Goal: Task Accomplishment & Management: Manage account settings

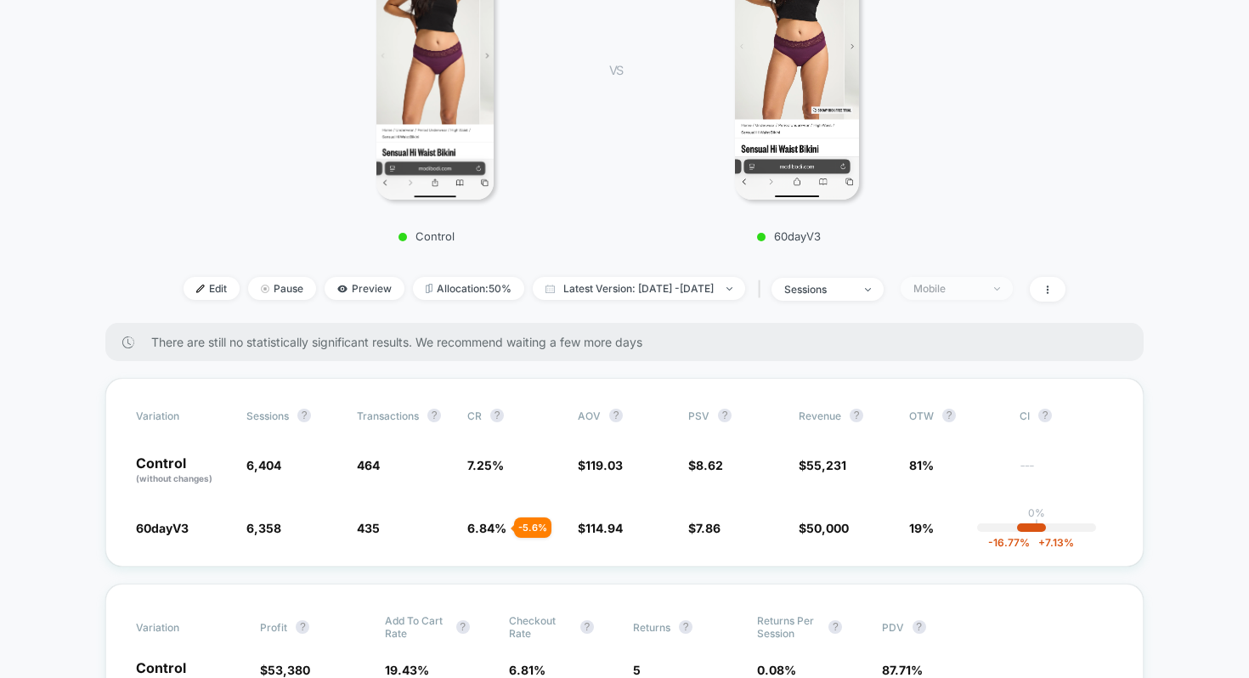
click at [957, 291] on div "Mobile" at bounding box center [947, 288] width 68 height 13
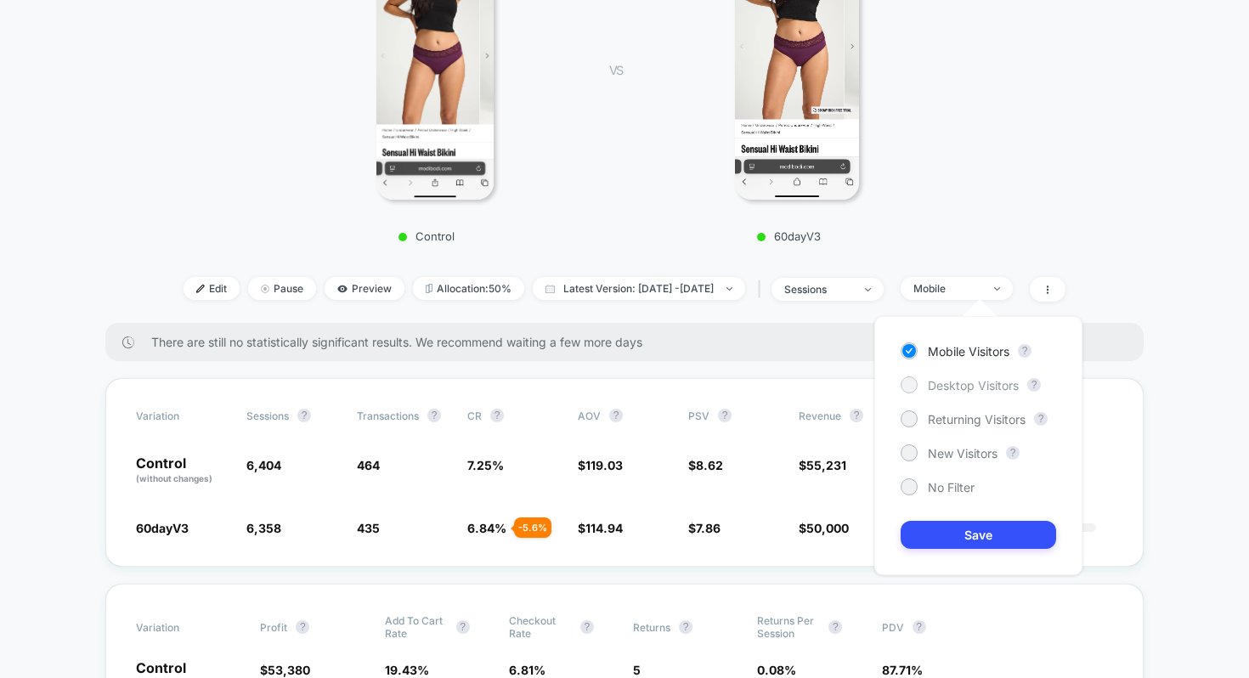
click at [963, 376] on div "Desktop Visitors" at bounding box center [959, 384] width 118 height 17
click at [952, 520] on div "Mobile Visitors ? Desktop Visitors ? Returning Visitors ? New Visitors ? No Fil…" at bounding box center [978, 445] width 208 height 259
click at [952, 524] on button "Save" at bounding box center [977, 535] width 155 height 28
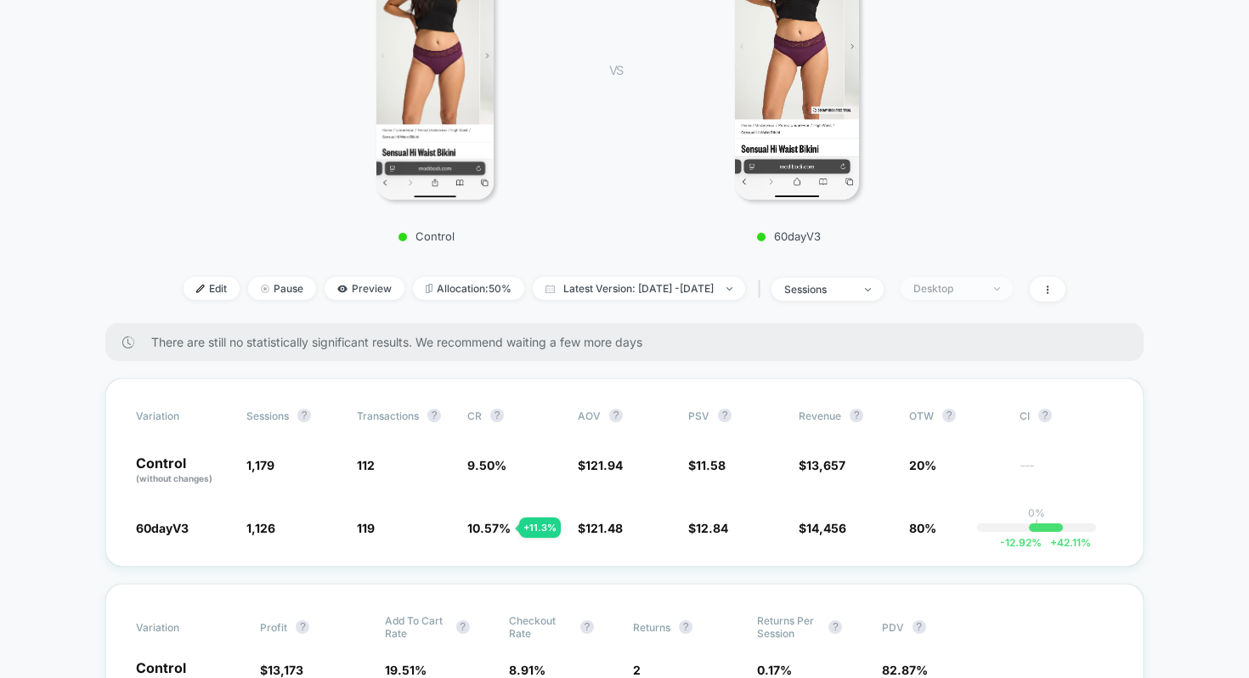
click at [947, 287] on div "Desktop" at bounding box center [947, 288] width 68 height 13
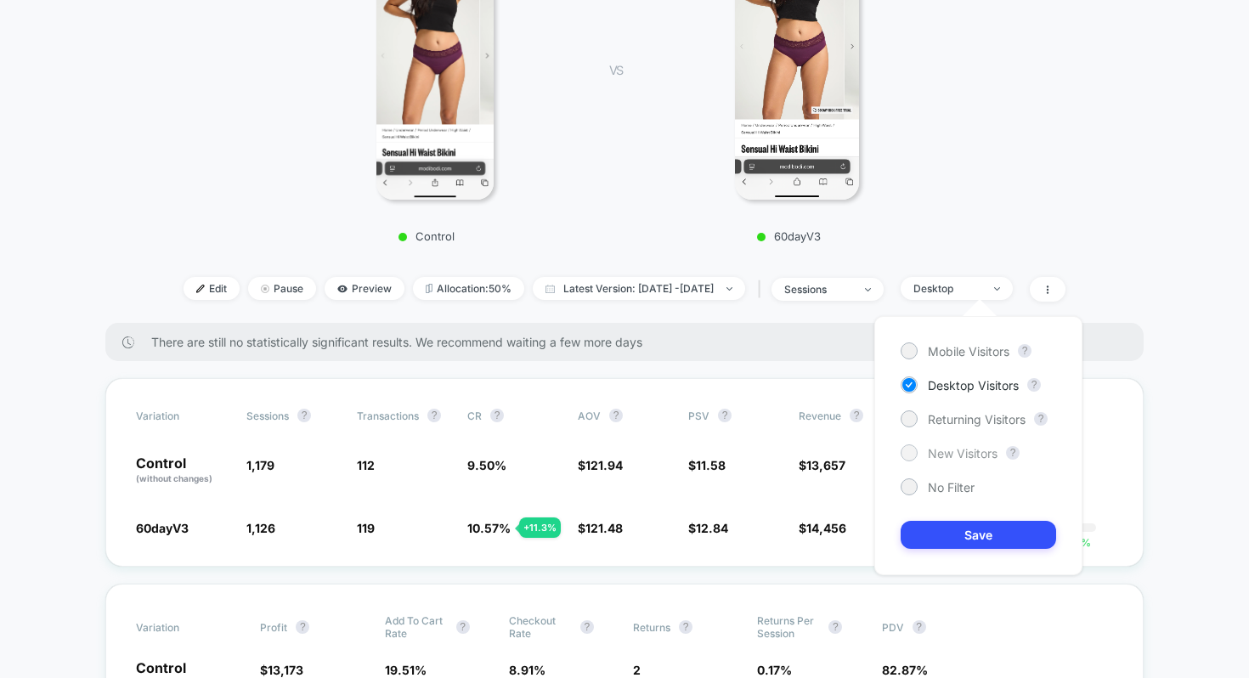
click at [950, 446] on span "New Visitors" at bounding box center [963, 453] width 70 height 14
click at [951, 527] on button "Save" at bounding box center [977, 535] width 155 height 28
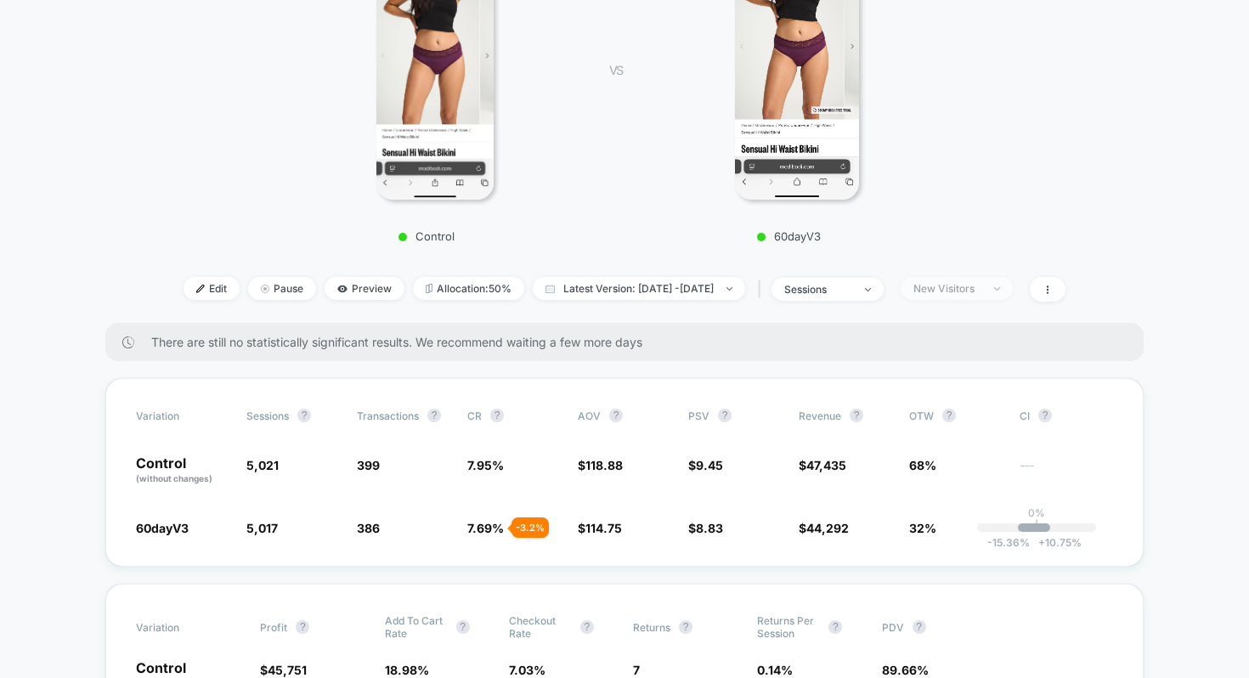
click at [959, 291] on div "New Visitors" at bounding box center [947, 288] width 68 height 13
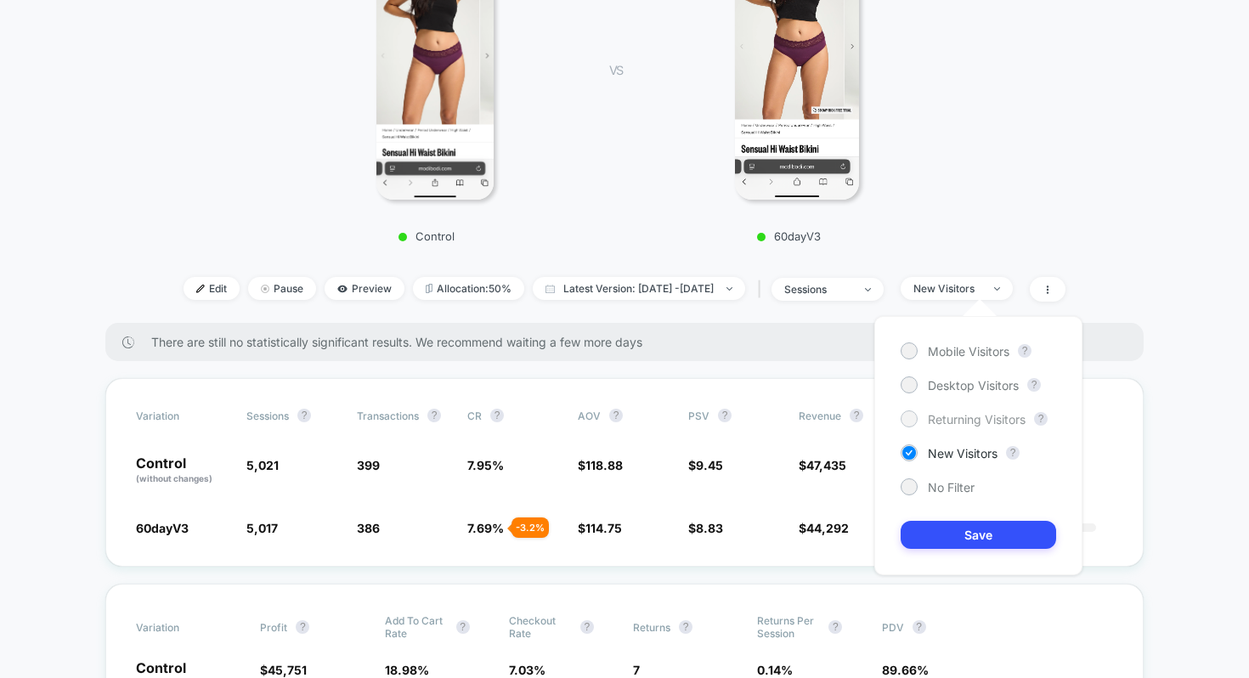
click at [952, 425] on span "Returning Visitors" at bounding box center [977, 419] width 98 height 14
click at [957, 524] on button "Save" at bounding box center [977, 535] width 155 height 28
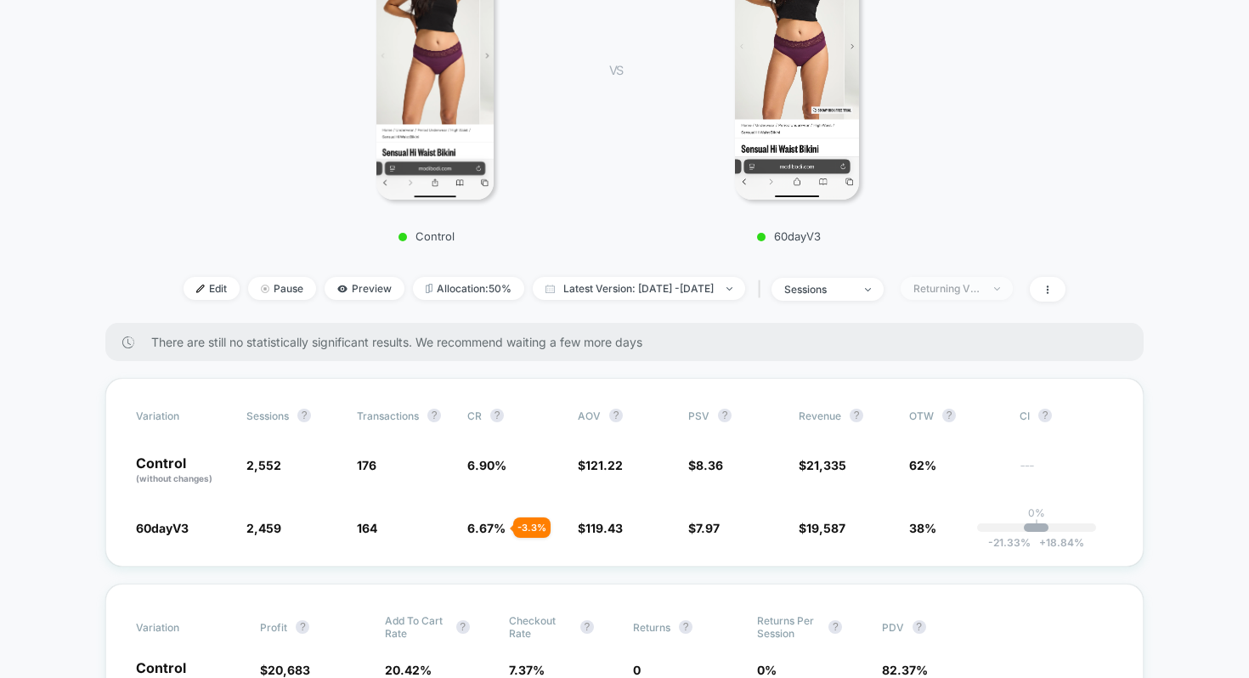
click at [967, 288] on div "Returning Visitors" at bounding box center [947, 288] width 68 height 13
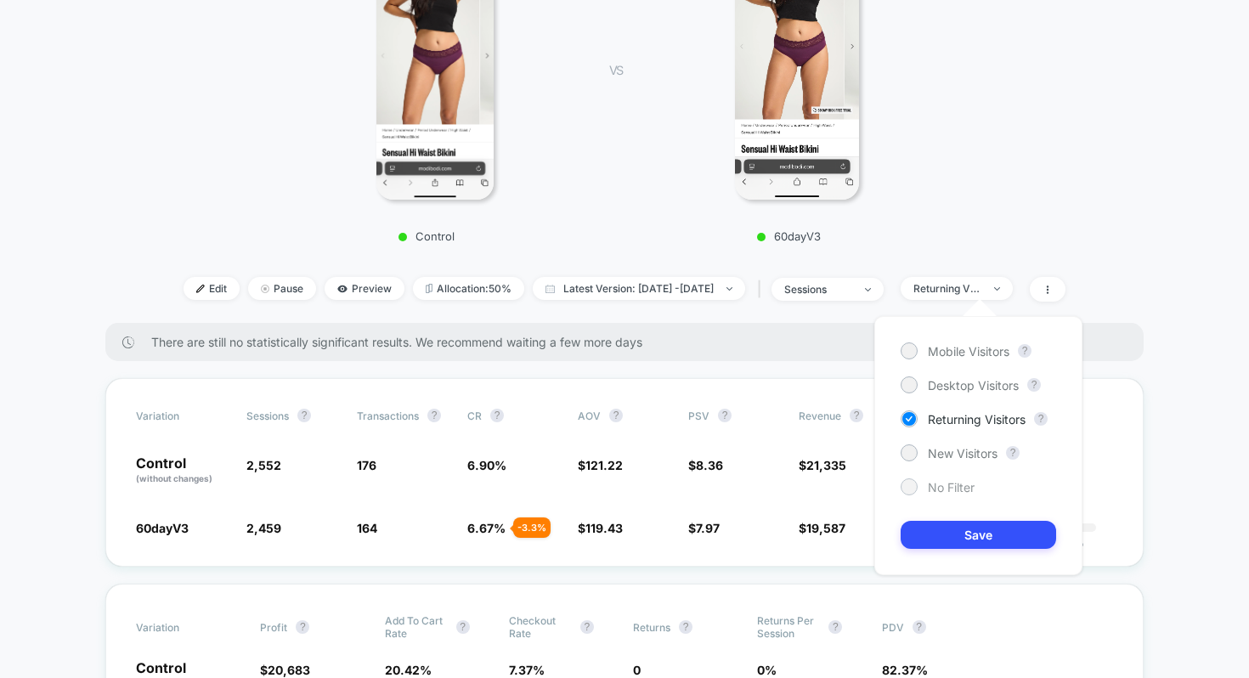
click at [938, 478] on div "No Filter" at bounding box center [937, 486] width 74 height 17
click at [946, 522] on button "Save" at bounding box center [977, 535] width 155 height 28
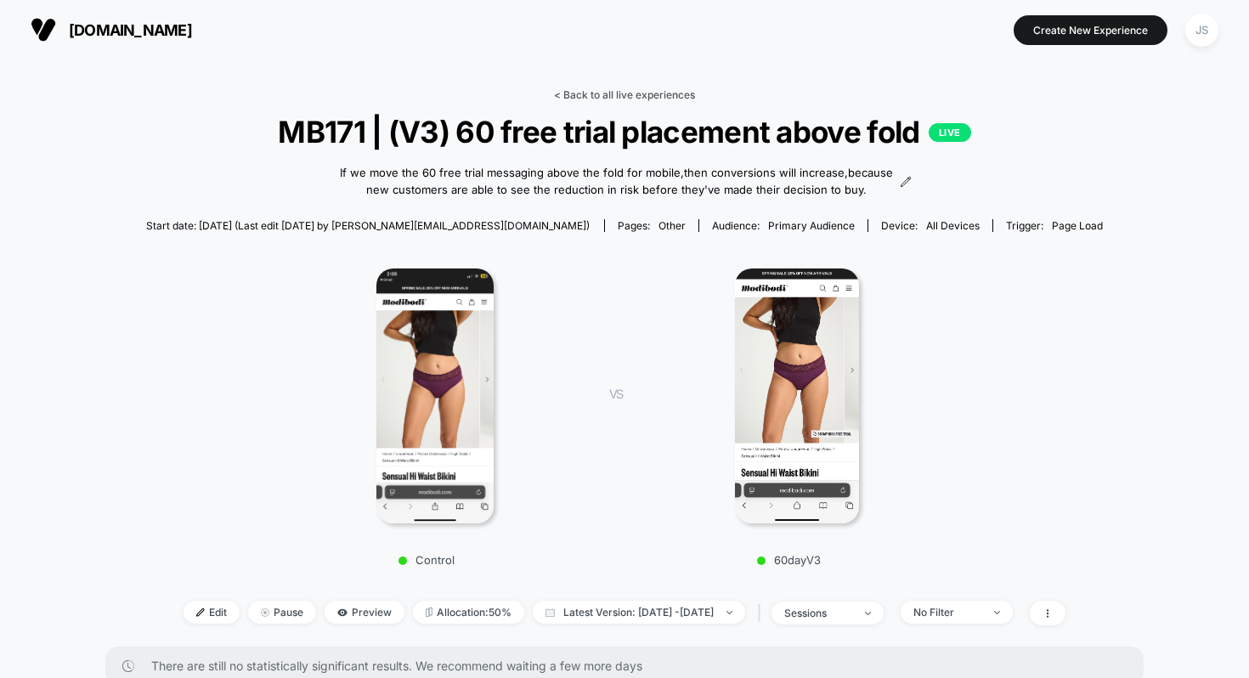
click at [619, 97] on link "< Back to all live experiences" at bounding box center [624, 94] width 141 height 13
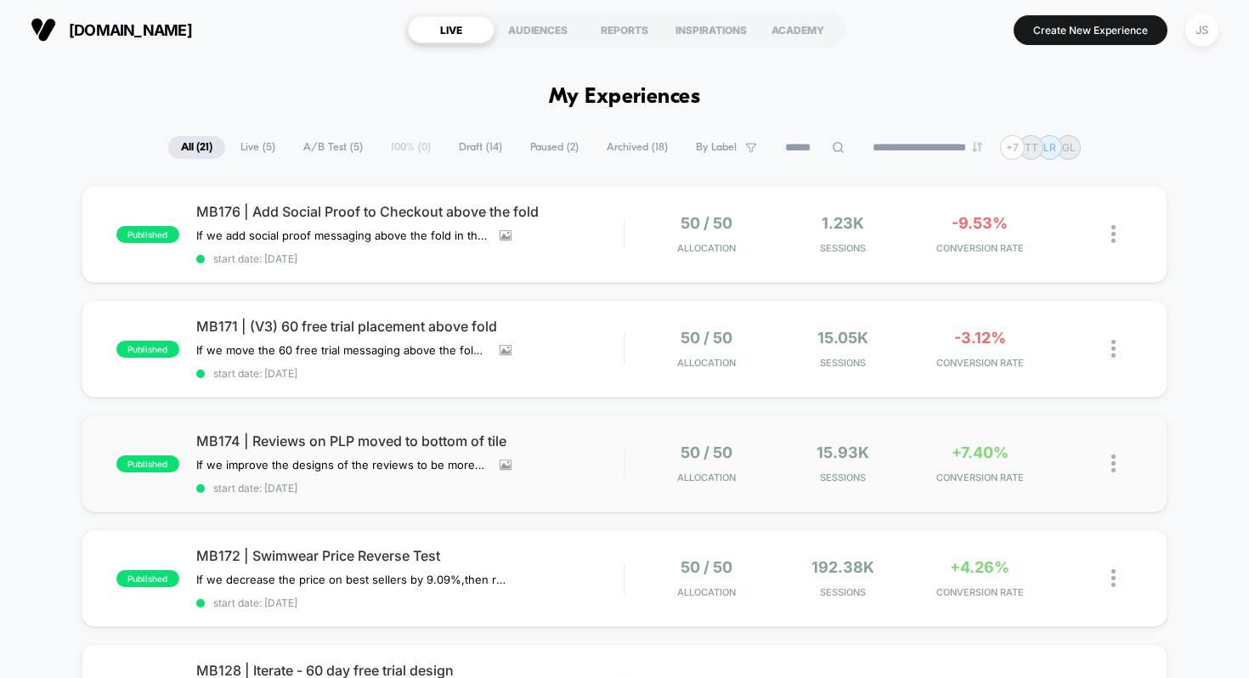
click at [1115, 460] on img at bounding box center [1113, 463] width 4 height 18
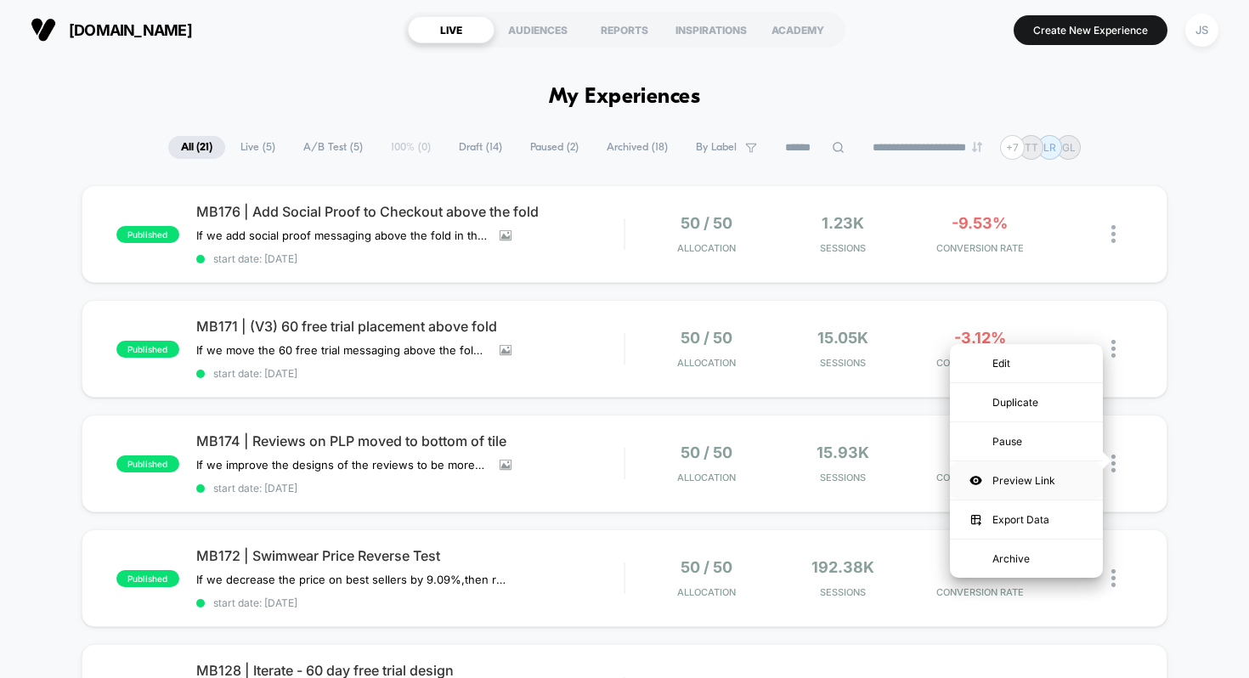
click at [1062, 483] on div "Preview Link" at bounding box center [1026, 480] width 153 height 38
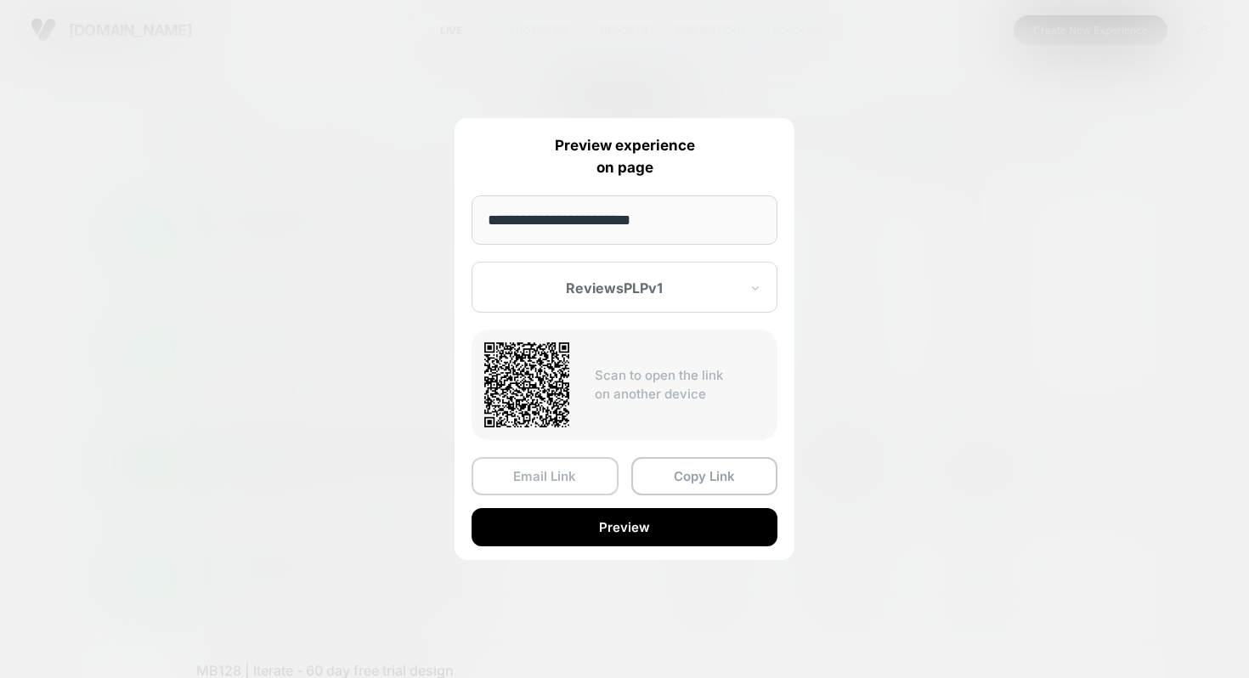
click at [550, 484] on button "Email Link" at bounding box center [544, 476] width 147 height 38
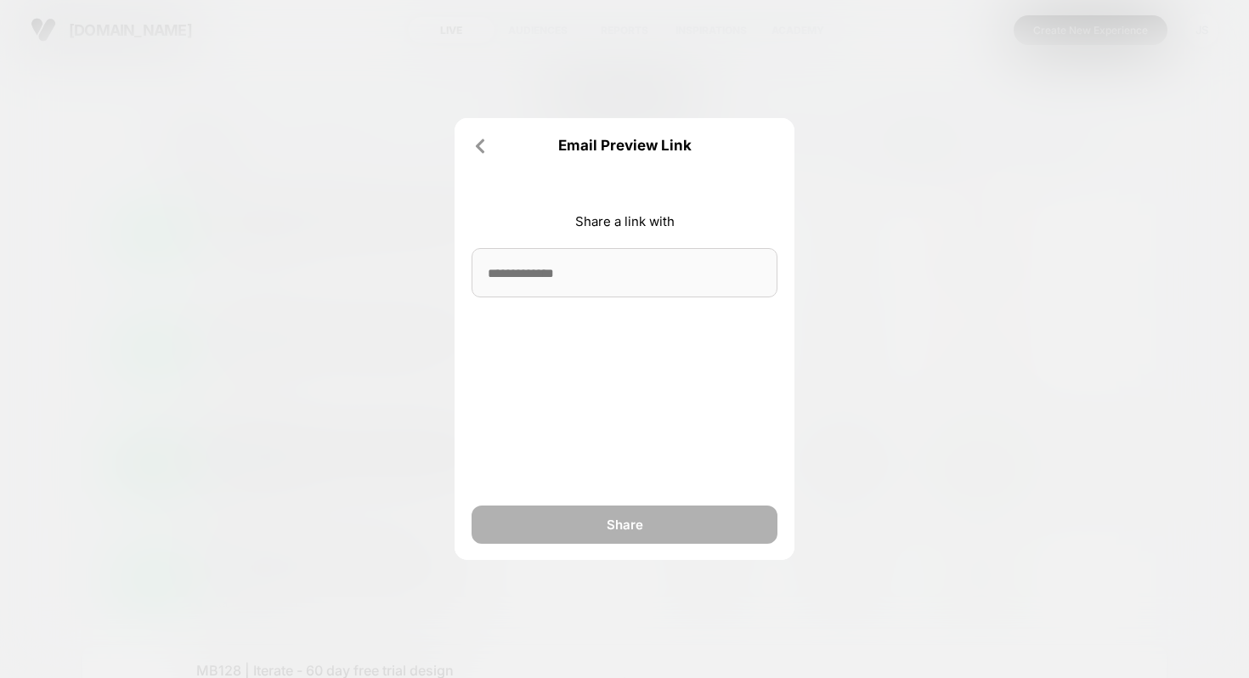
click at [560, 268] on input at bounding box center [624, 272] width 306 height 49
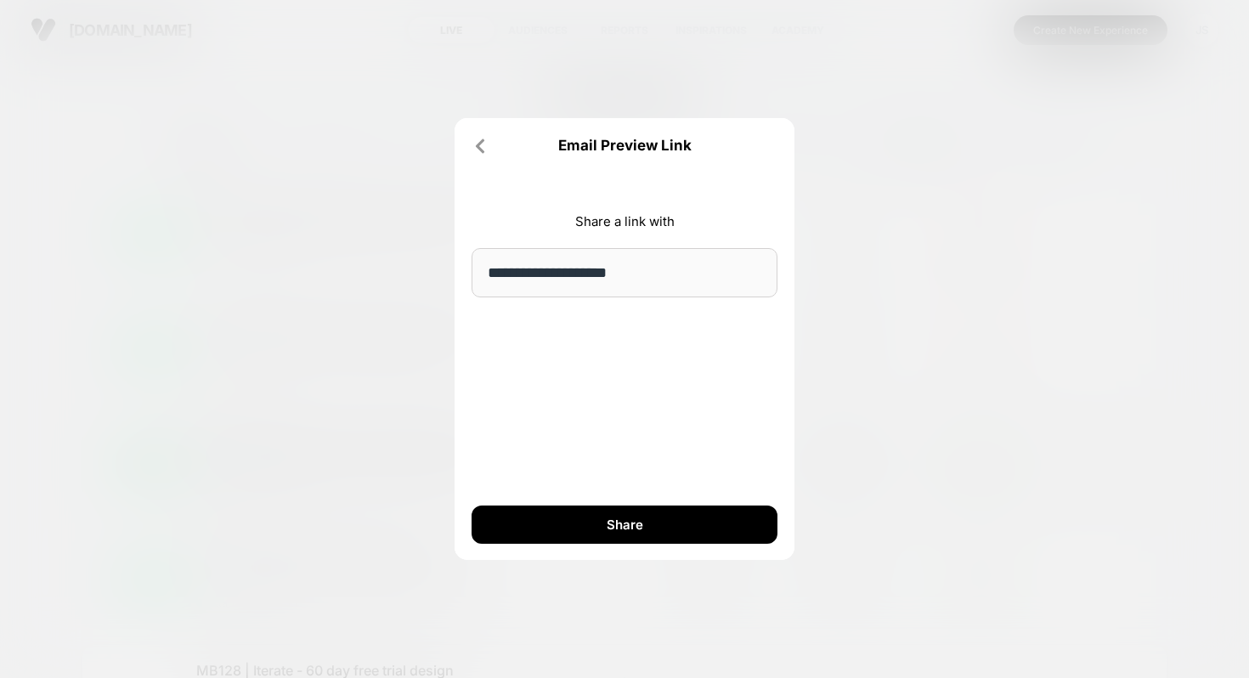
type input "**********"
click at [566, 445] on div "**********" at bounding box center [624, 339] width 340 height 442
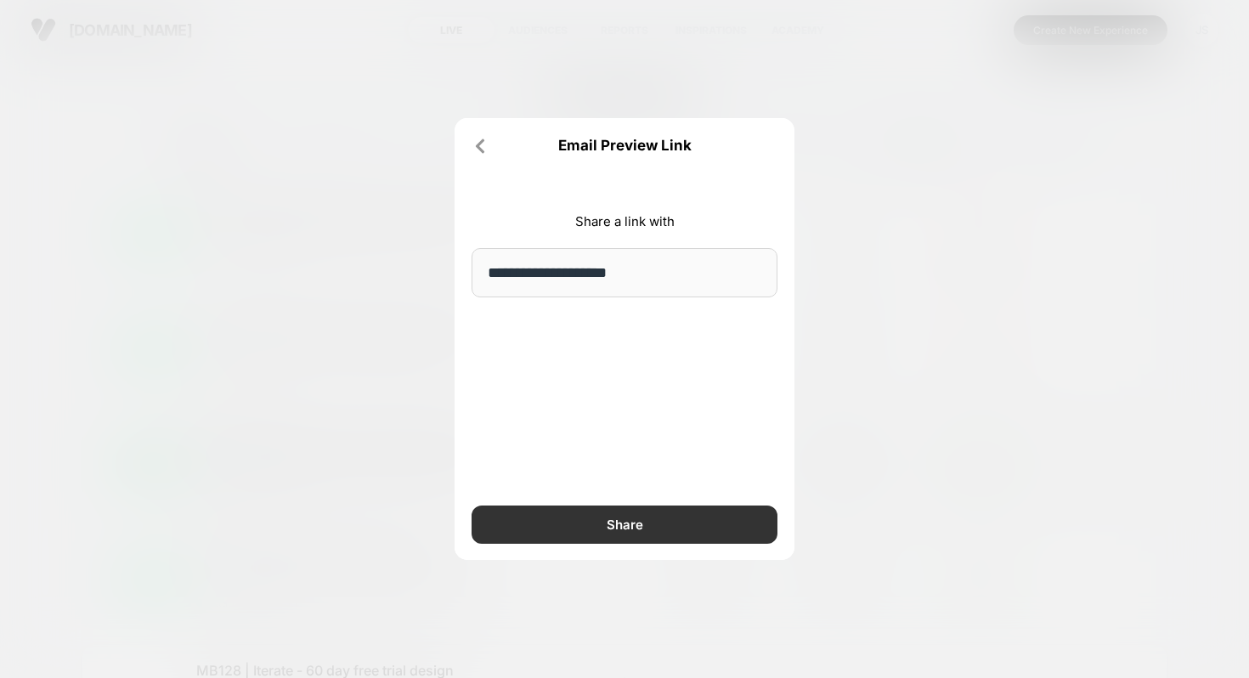
click at [574, 514] on button "Share" at bounding box center [624, 524] width 306 height 38
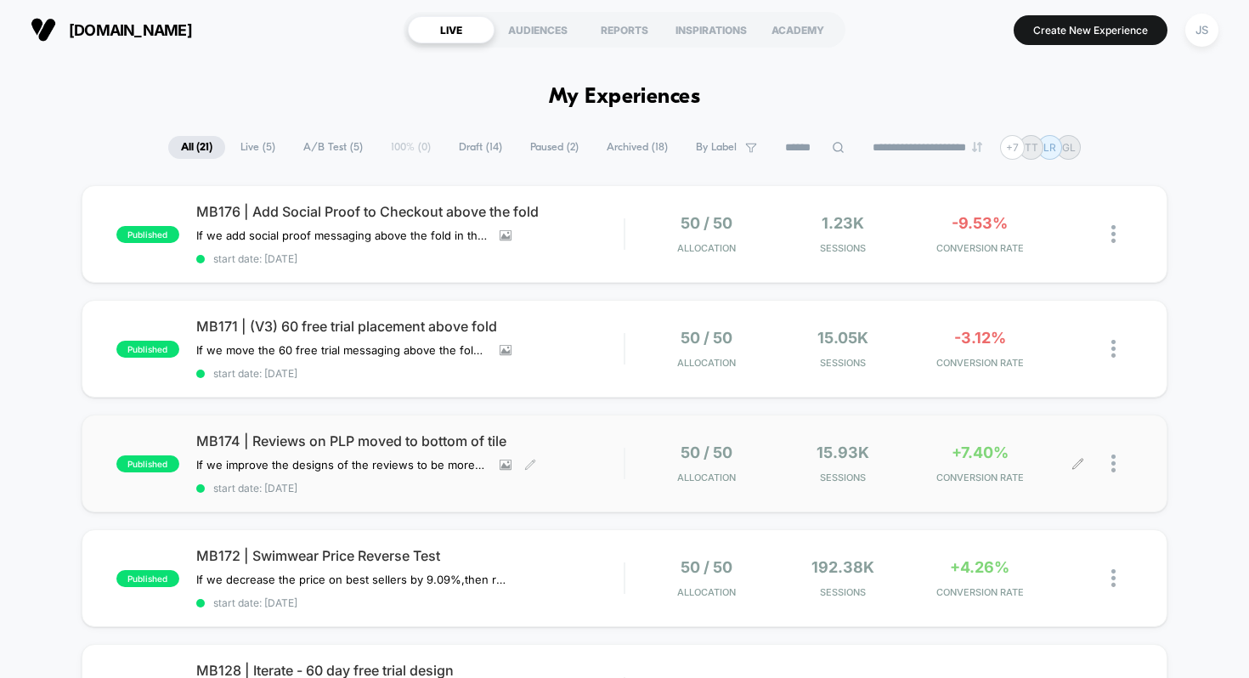
click at [418, 445] on span "MB174 | Reviews on PLP moved to bottom of tile" at bounding box center [410, 440] width 428 height 17
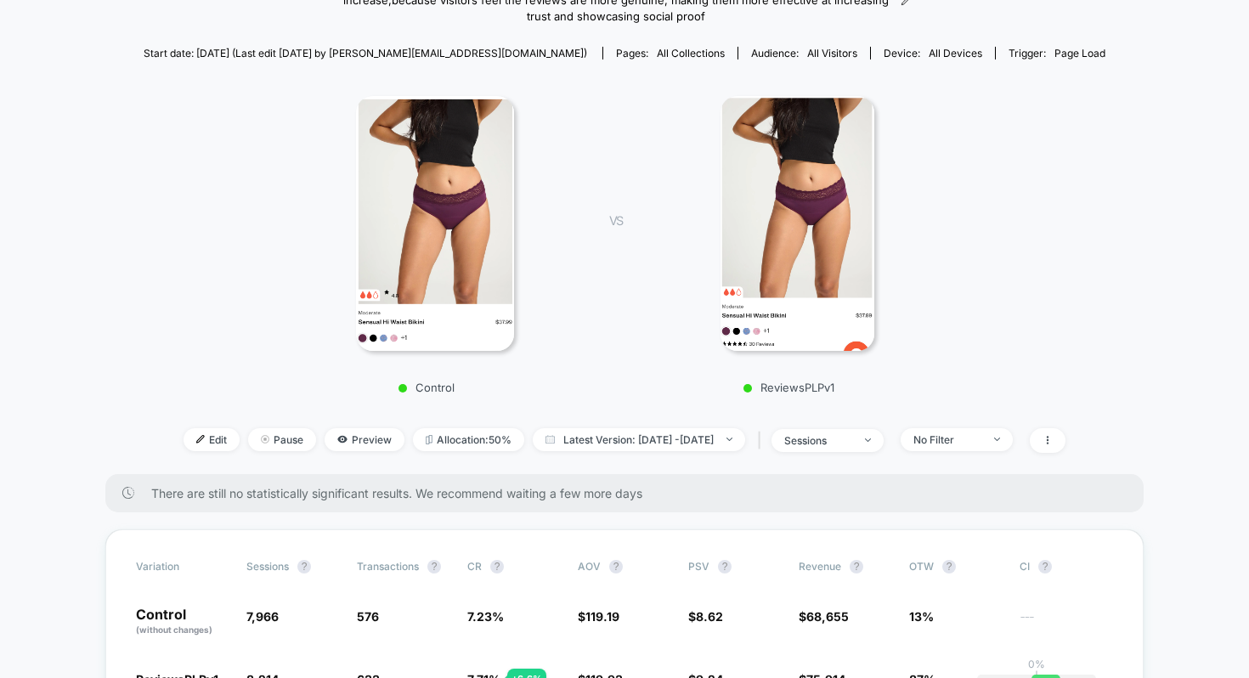
scroll to position [213, 0]
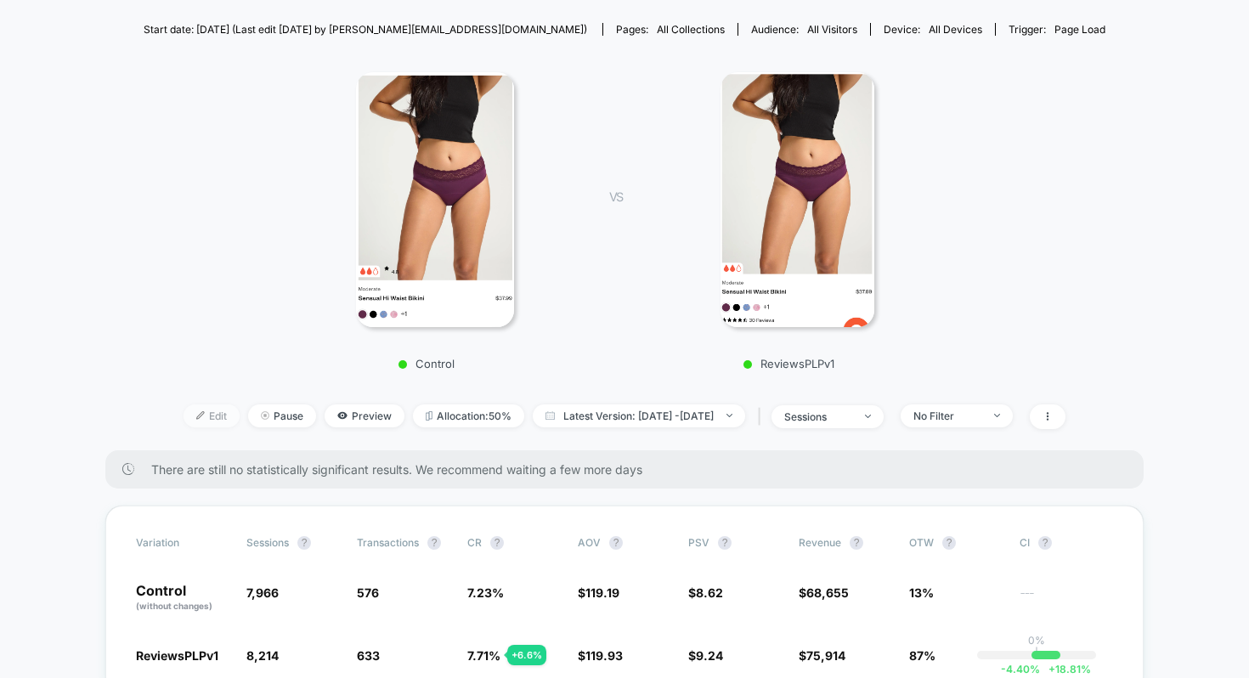
click at [199, 424] on span "Edit" at bounding box center [211, 415] width 56 height 23
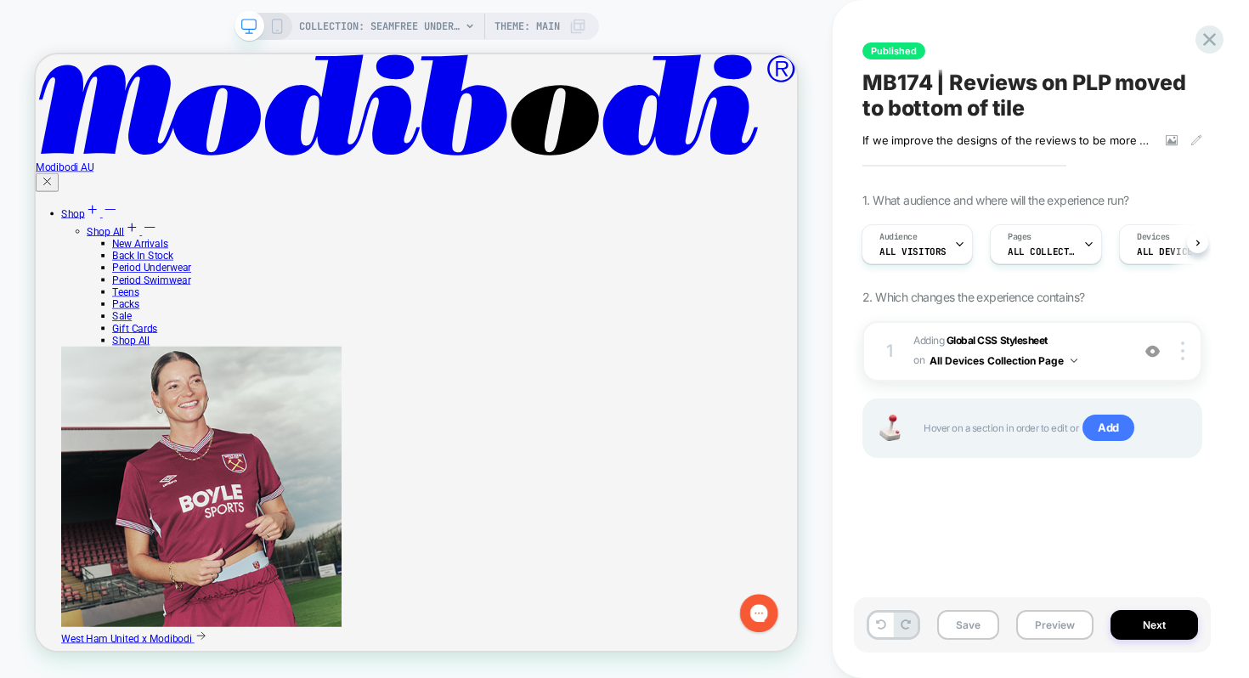
scroll to position [3260, 0]
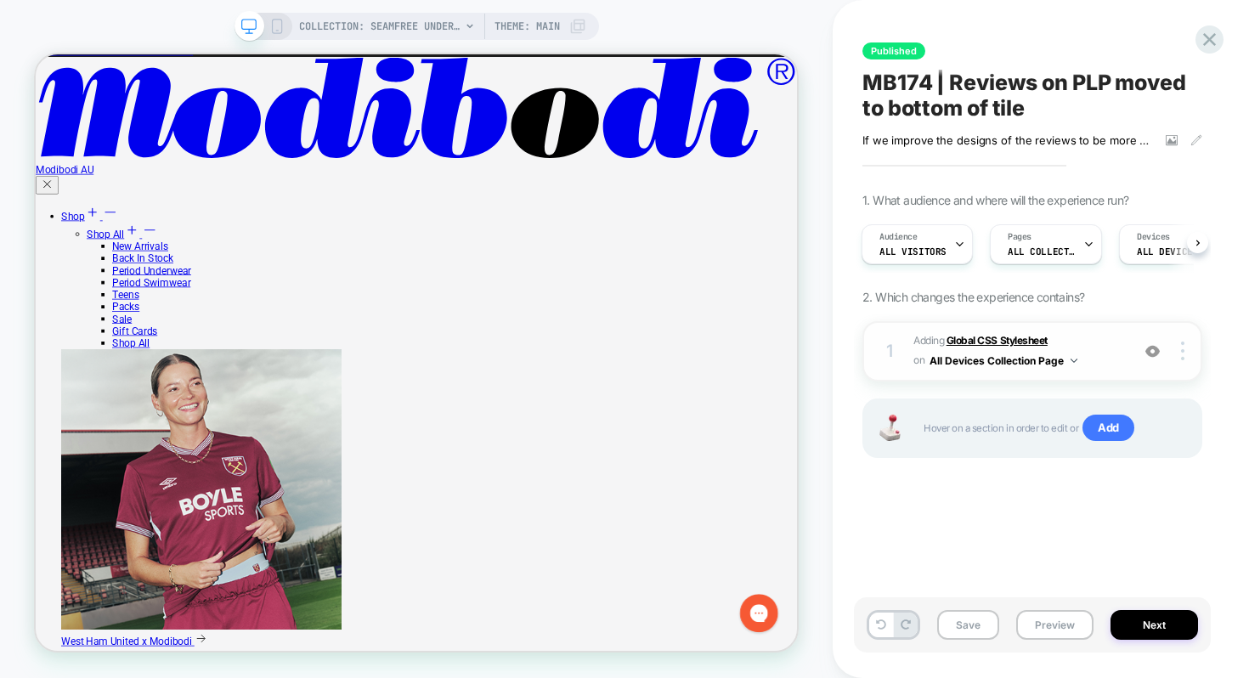
click at [977, 336] on b "Global CSS Stylesheet" at bounding box center [996, 340] width 101 height 13
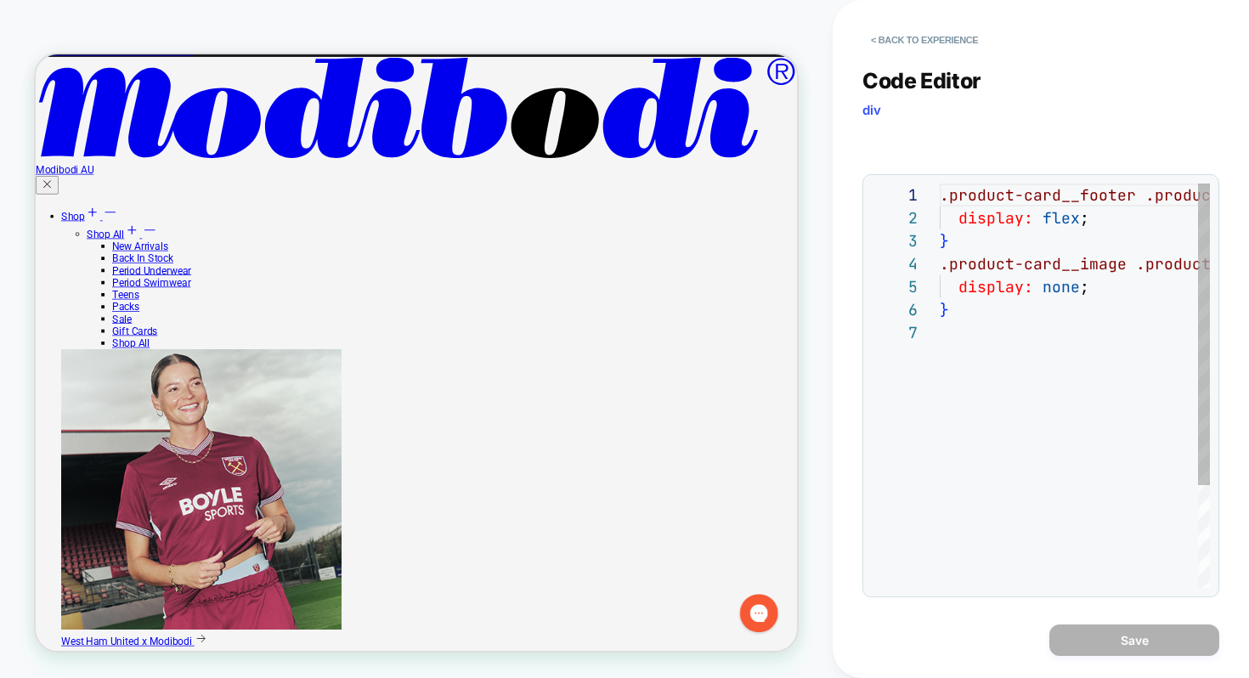
scroll to position [138, 0]
click at [954, 578] on div at bounding box center [1018, 583] width 157 height 10
click at [921, 31] on button "< Back to experience" at bounding box center [924, 39] width 124 height 27
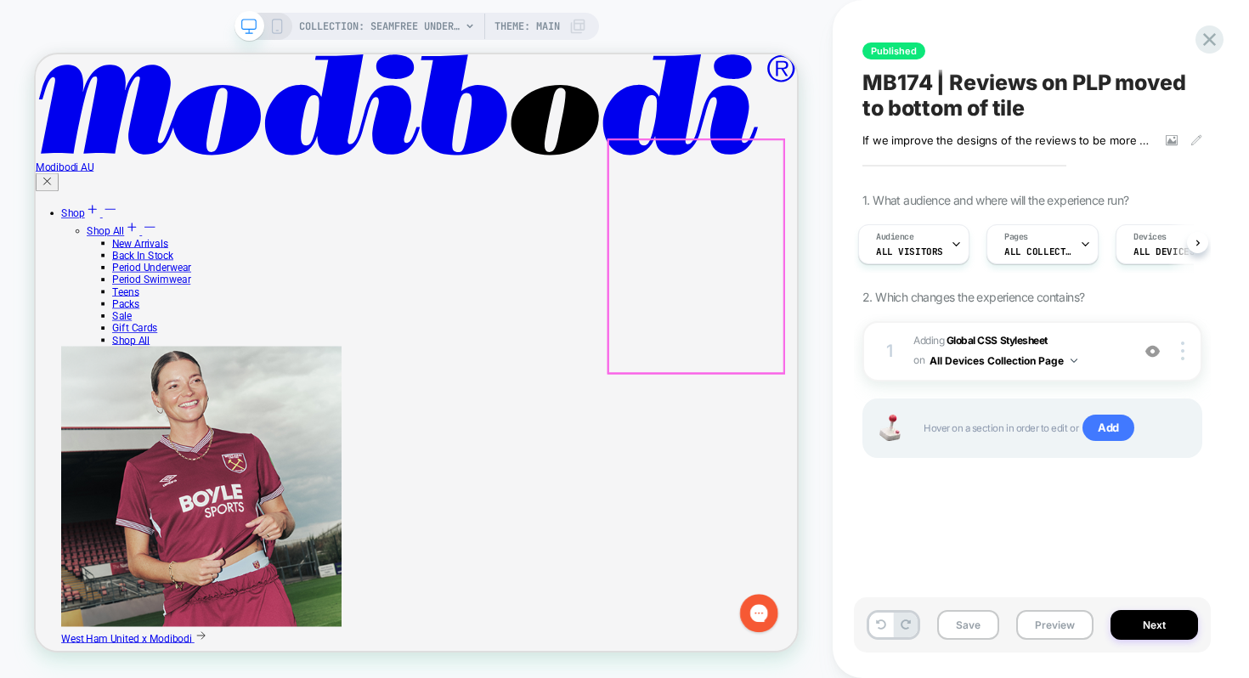
scroll to position [348, 0]
click at [281, 27] on icon at bounding box center [276, 26] width 15 height 15
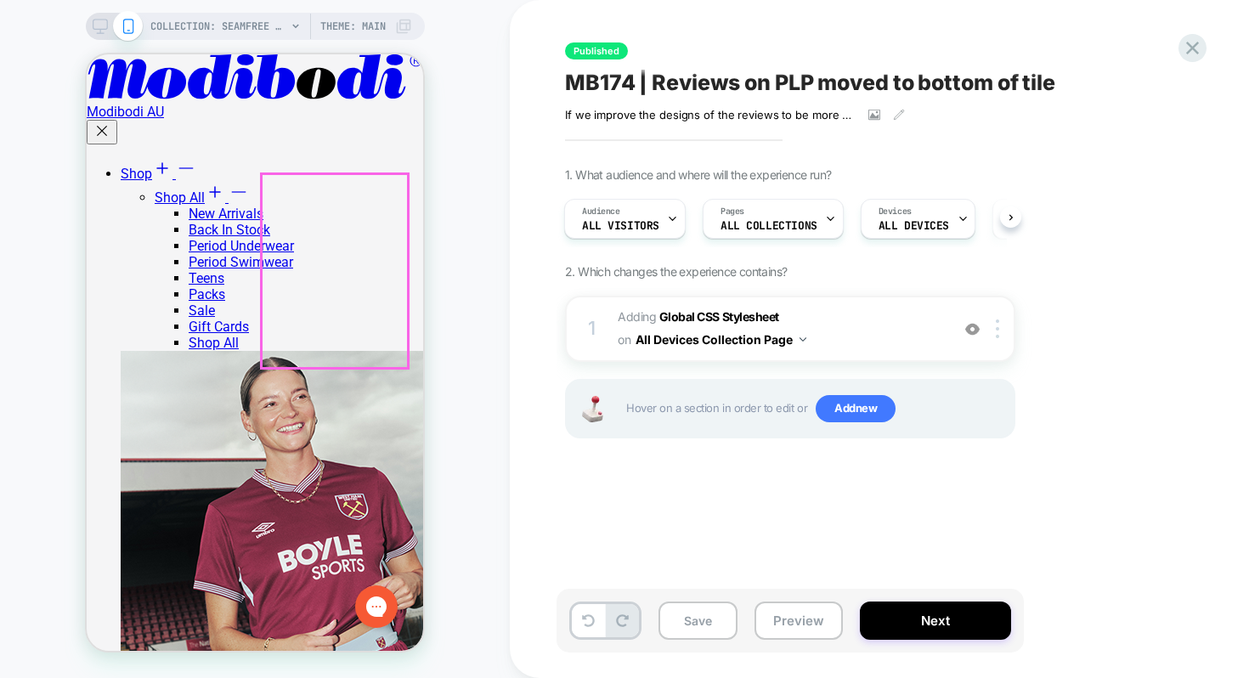
scroll to position [381, 0]
click at [728, 317] on b "Global CSS Stylesheet" at bounding box center [719, 316] width 120 height 14
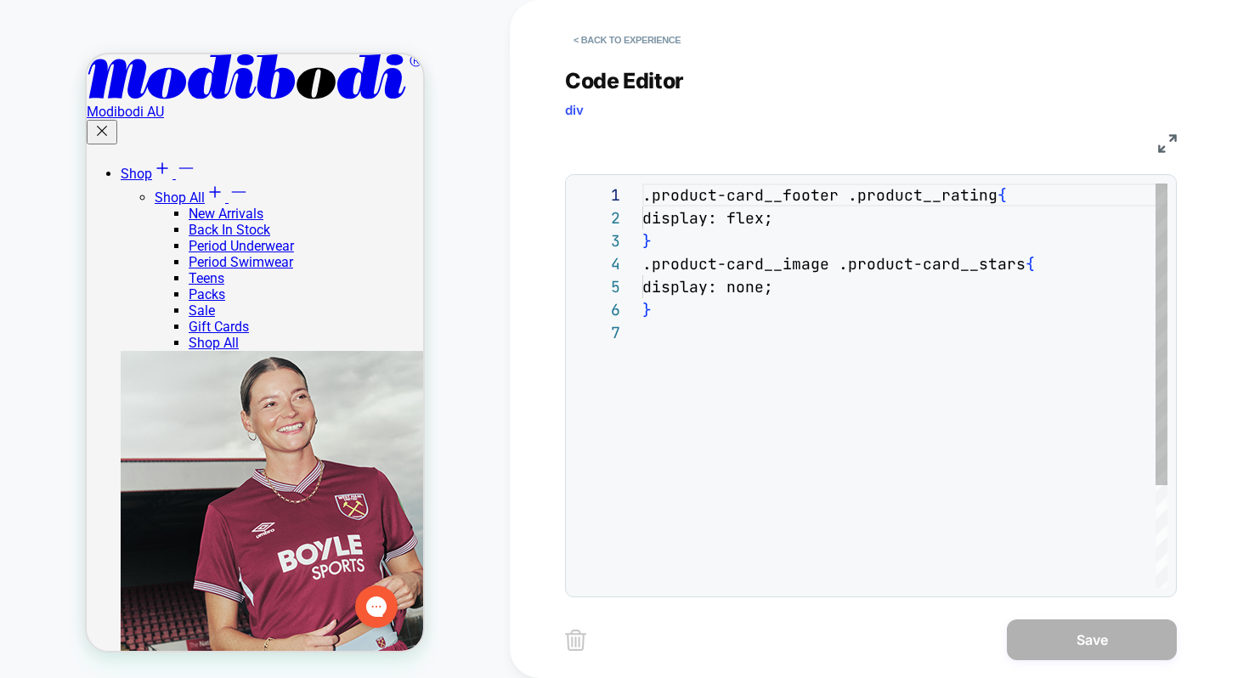
scroll to position [138, 0]
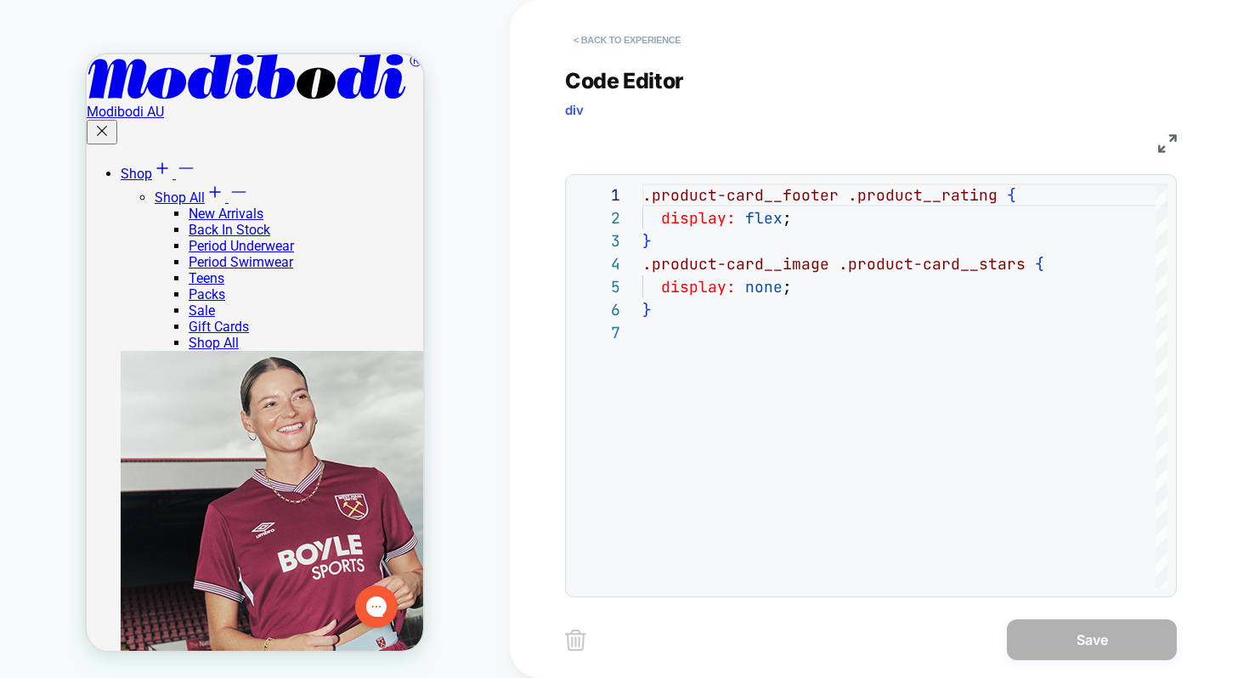
click at [639, 31] on button "< Back to experience" at bounding box center [627, 39] width 124 height 27
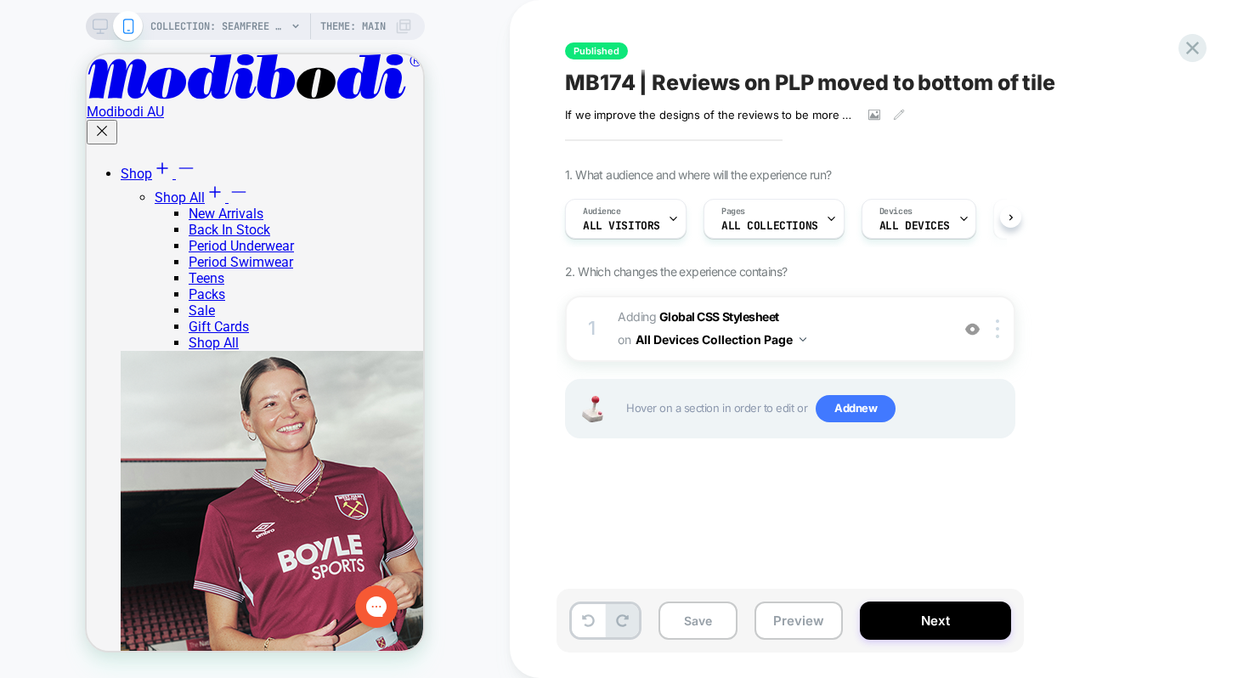
scroll to position [0, 1]
click at [1191, 42] on icon at bounding box center [1192, 48] width 23 height 23
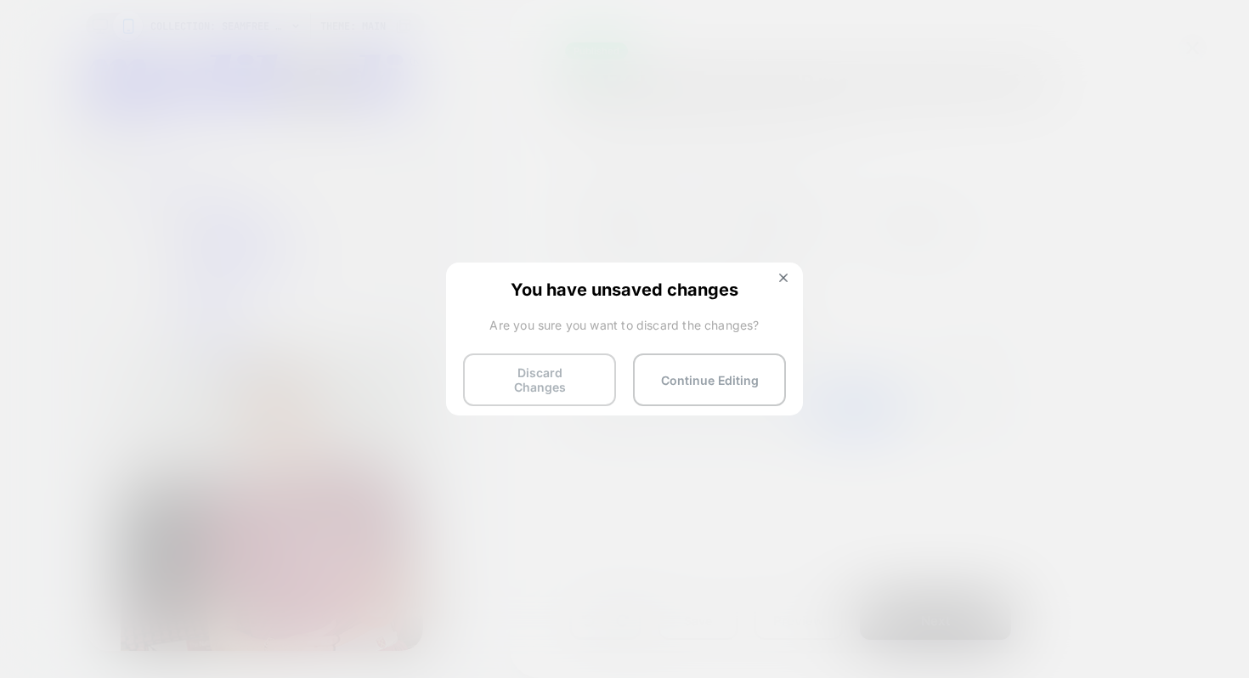
click at [607, 361] on button "Discard Changes" at bounding box center [539, 379] width 153 height 53
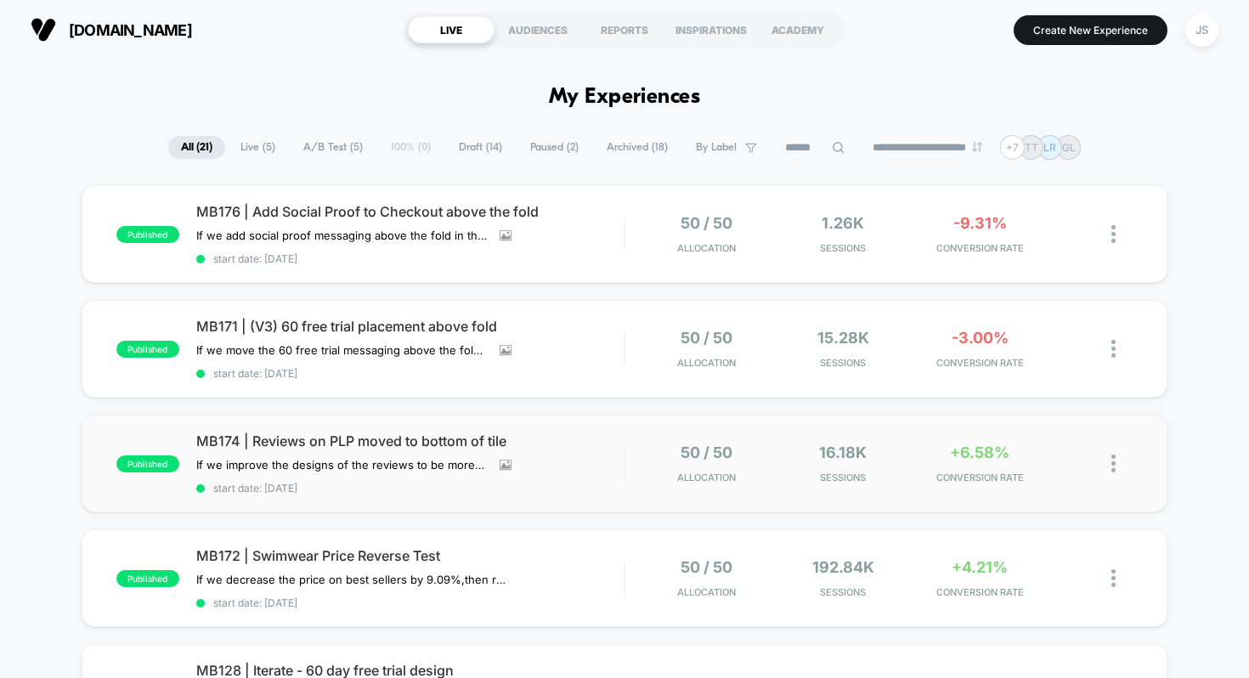
click at [1114, 460] on img at bounding box center [1113, 463] width 4 height 18
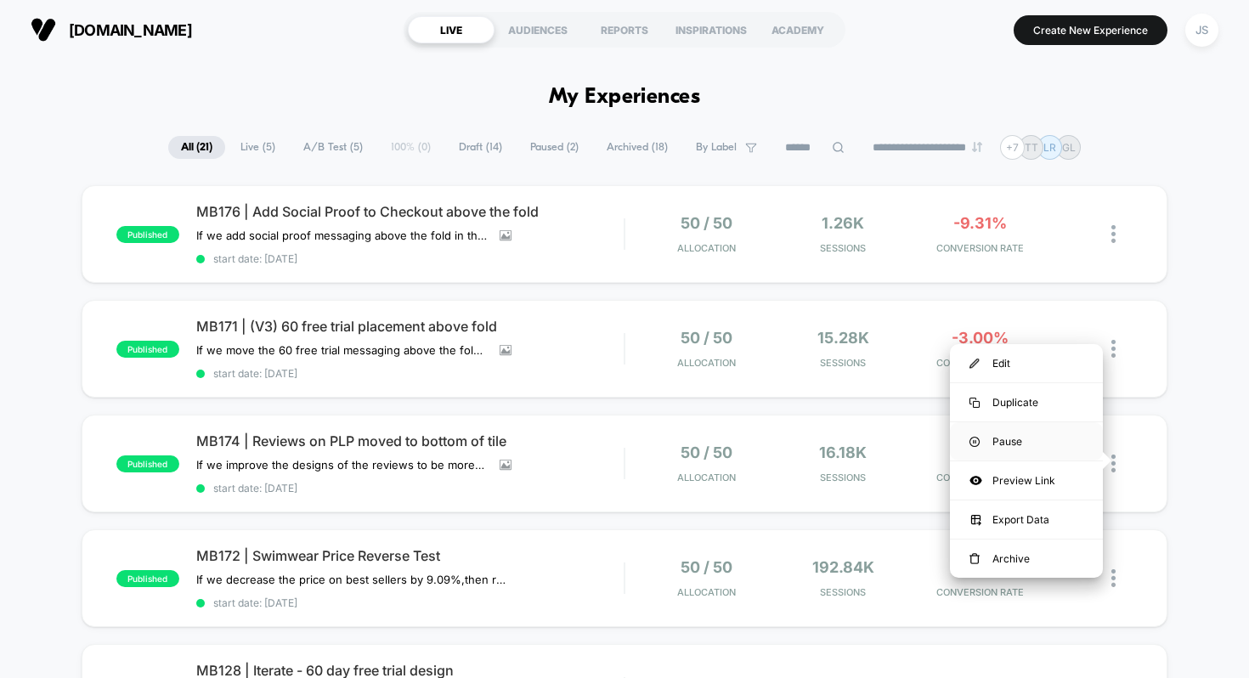
click at [1022, 434] on div "Pause" at bounding box center [1026, 441] width 153 height 38
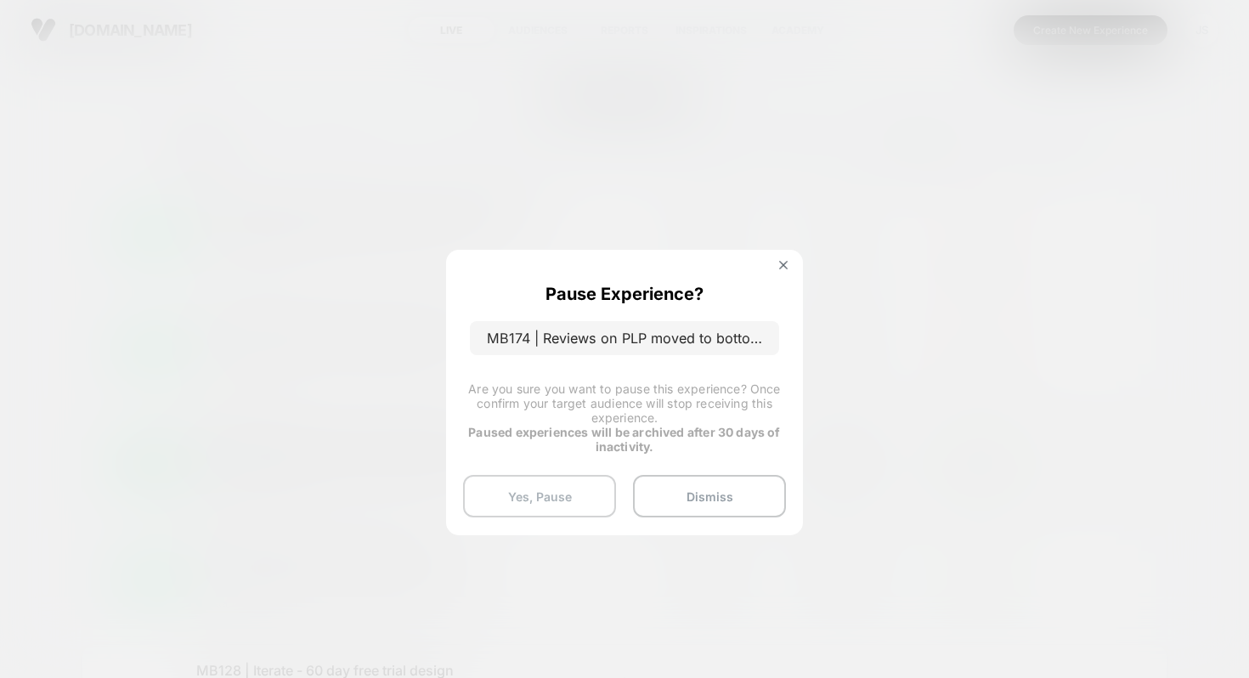
click at [528, 474] on div "Pause Experience? MB174 | Reviews on PLP moved to bottom of tile Are you sure y…" at bounding box center [624, 392] width 357 height 285
click at [530, 481] on button "Yes, Pause" at bounding box center [539, 496] width 153 height 42
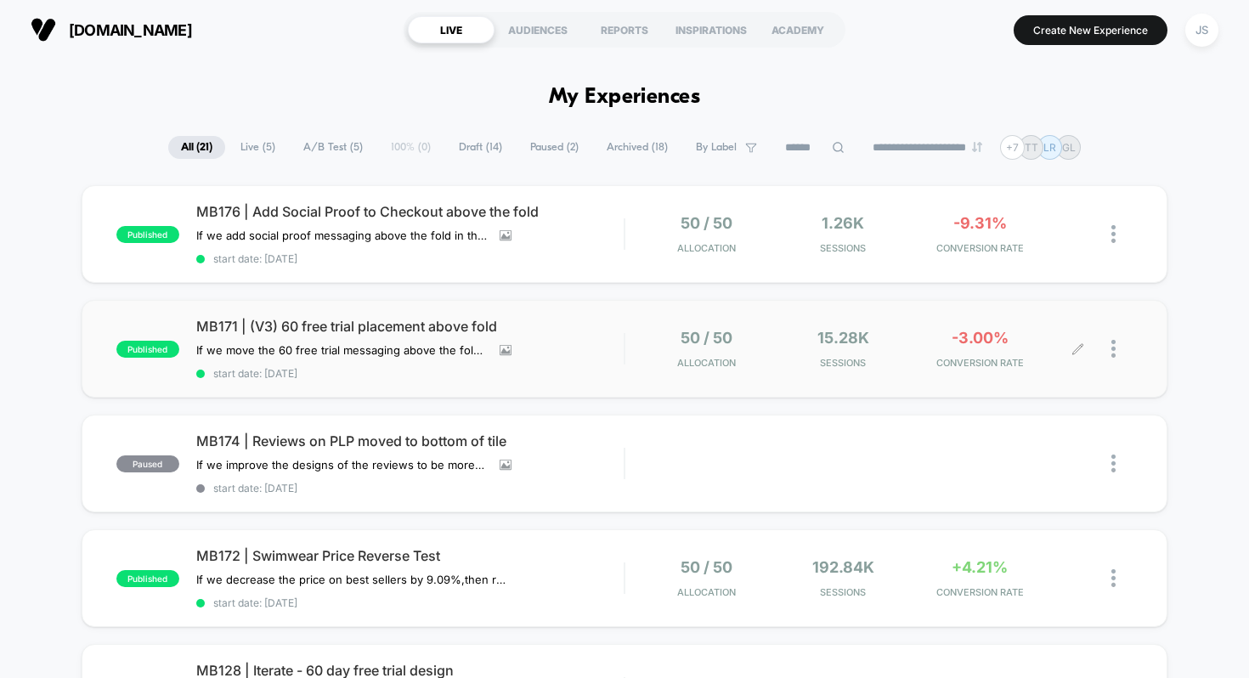
click at [1109, 349] on div at bounding box center [1105, 349] width 54 height 40
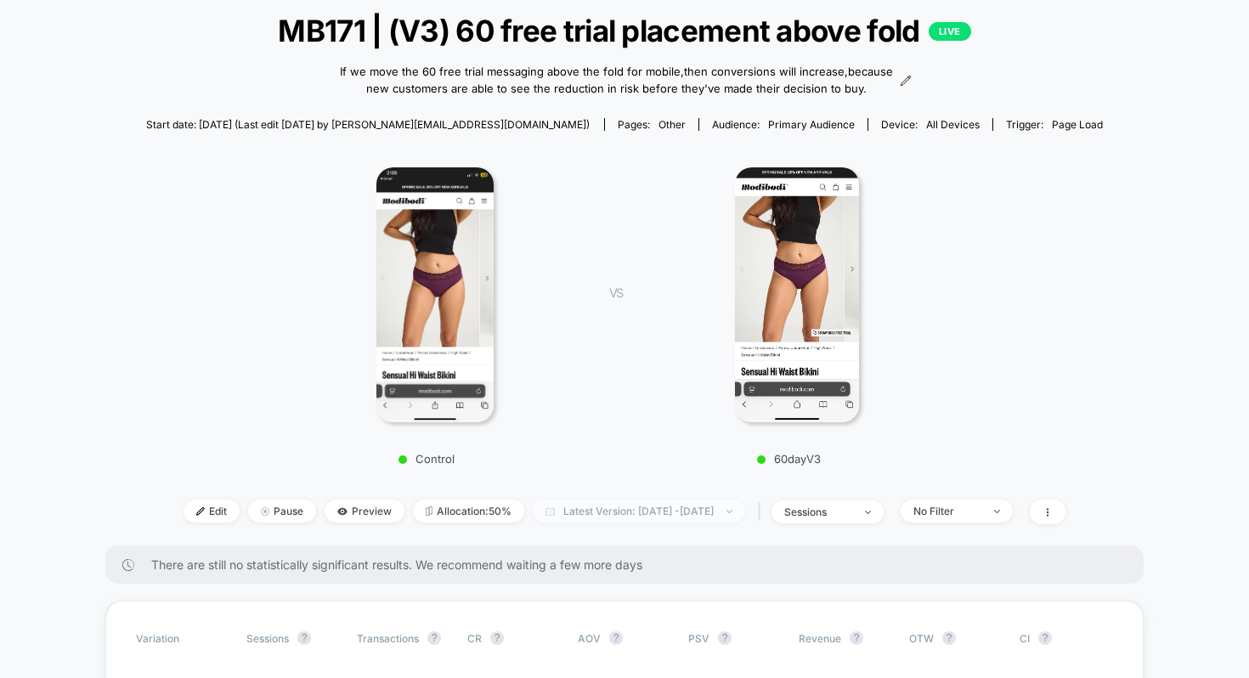
scroll to position [71, 0]
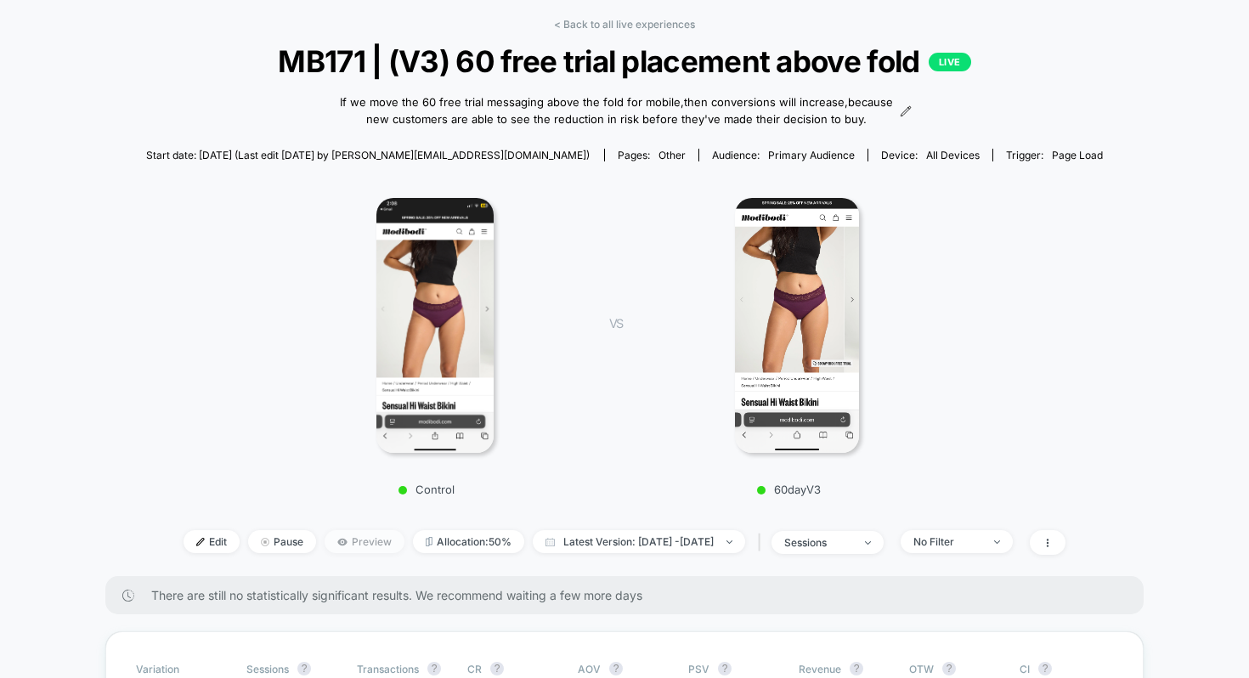
click at [358, 548] on span "Preview" at bounding box center [365, 541] width 80 height 23
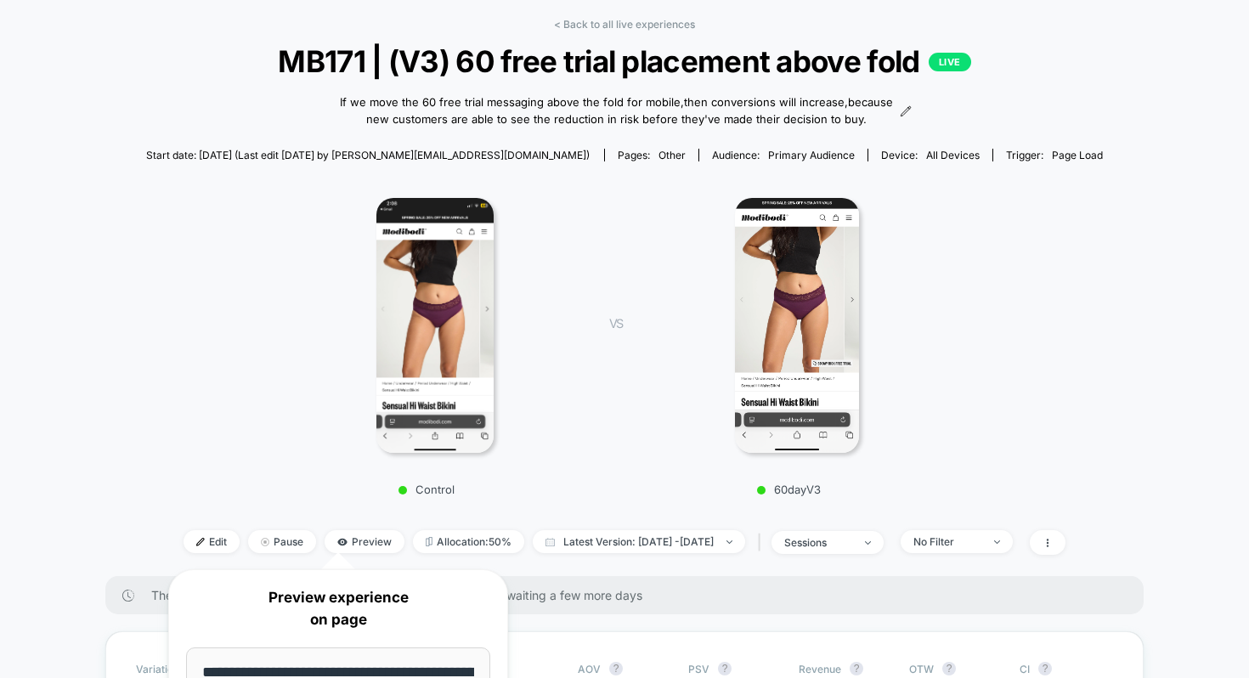
scroll to position [0, 238]
click at [325, 445] on div at bounding box center [434, 325] width 297 height 255
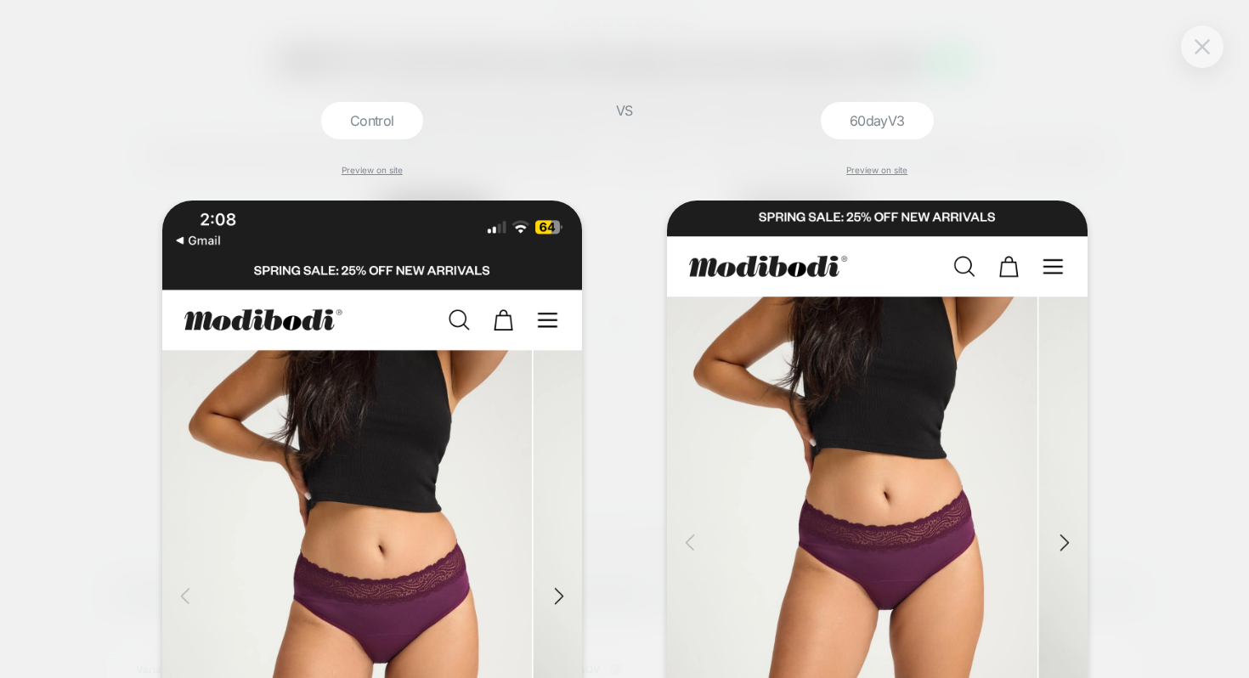
click at [1204, 47] on img at bounding box center [1201, 46] width 15 height 14
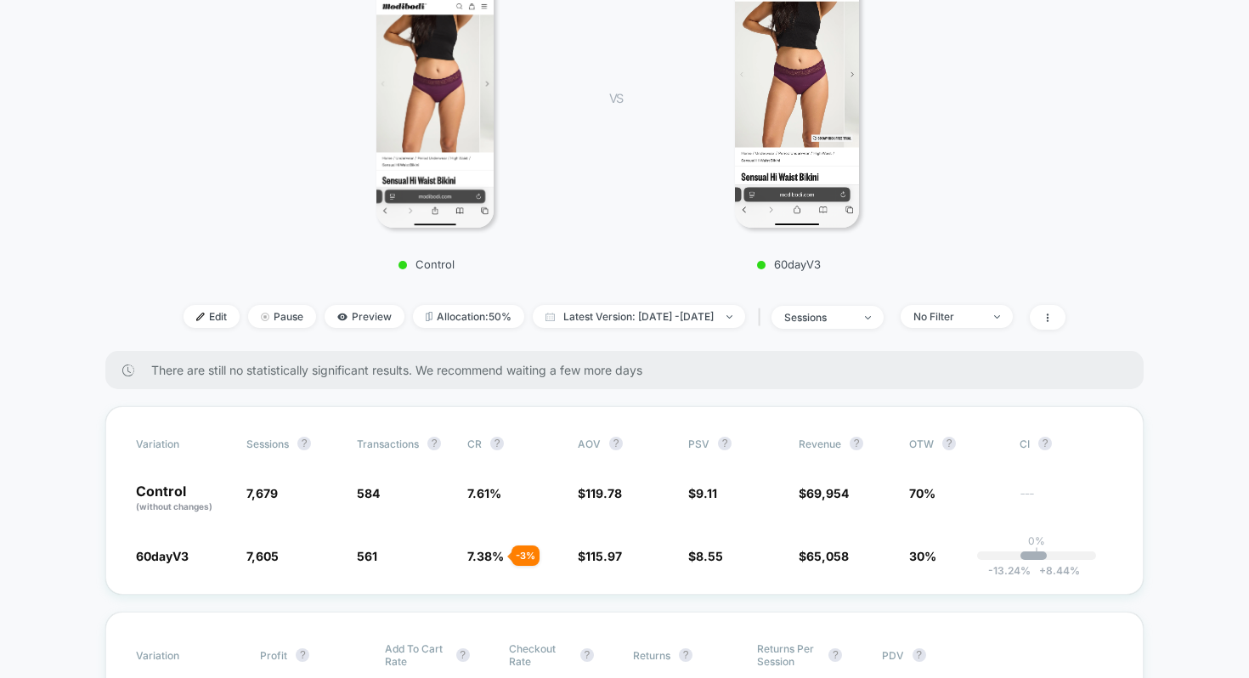
scroll to position [299, 0]
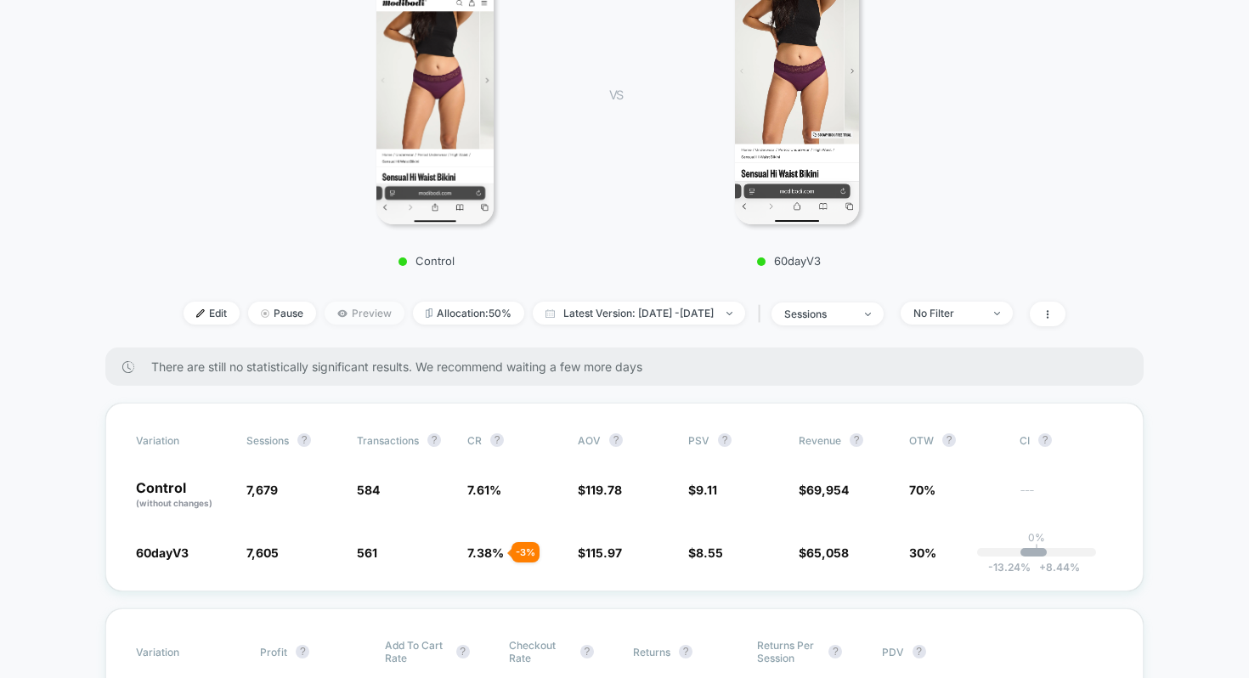
click at [337, 313] on icon at bounding box center [342, 313] width 10 height 10
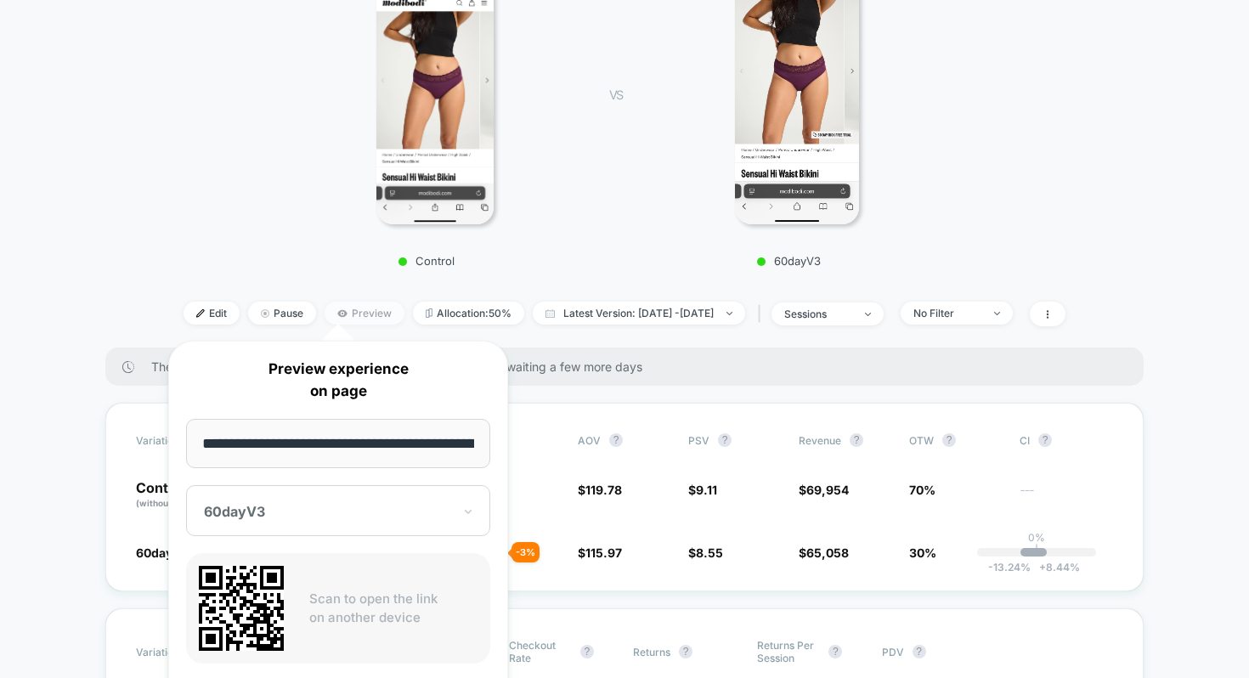
scroll to position [0, 238]
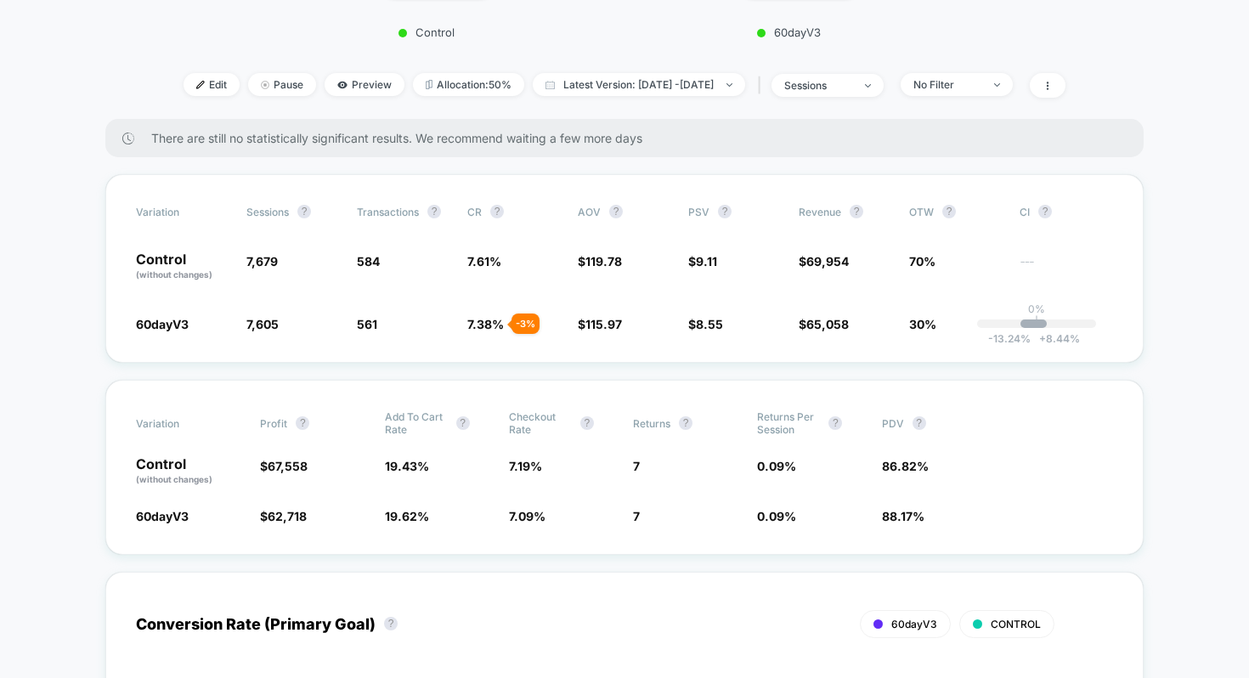
scroll to position [527, 0]
click at [348, 86] on span "Preview" at bounding box center [365, 85] width 80 height 23
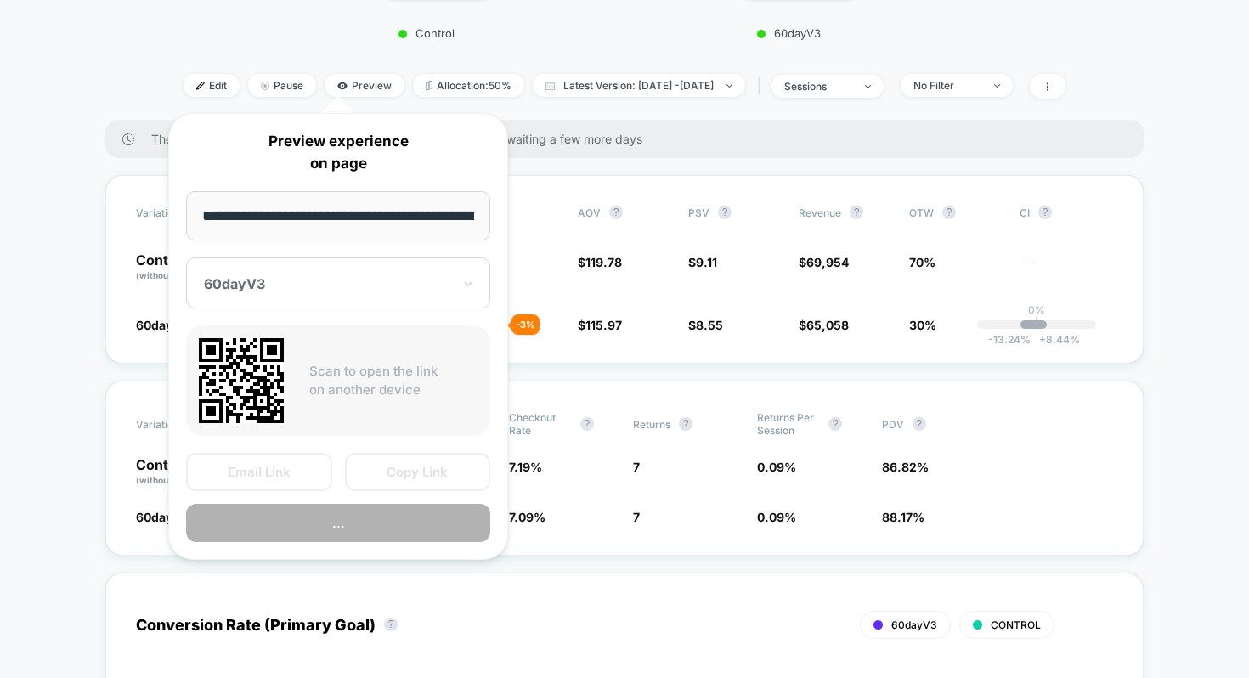
scroll to position [0, 238]
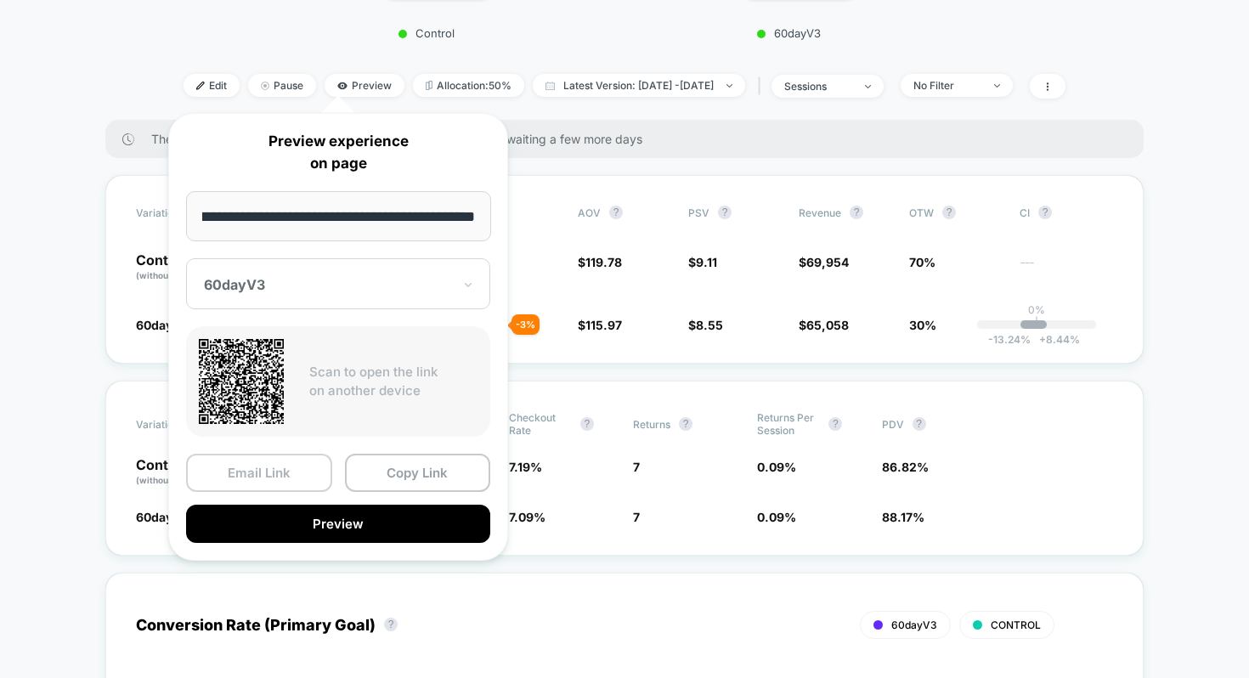
click at [302, 482] on button "Email Link" at bounding box center [259, 473] width 146 height 38
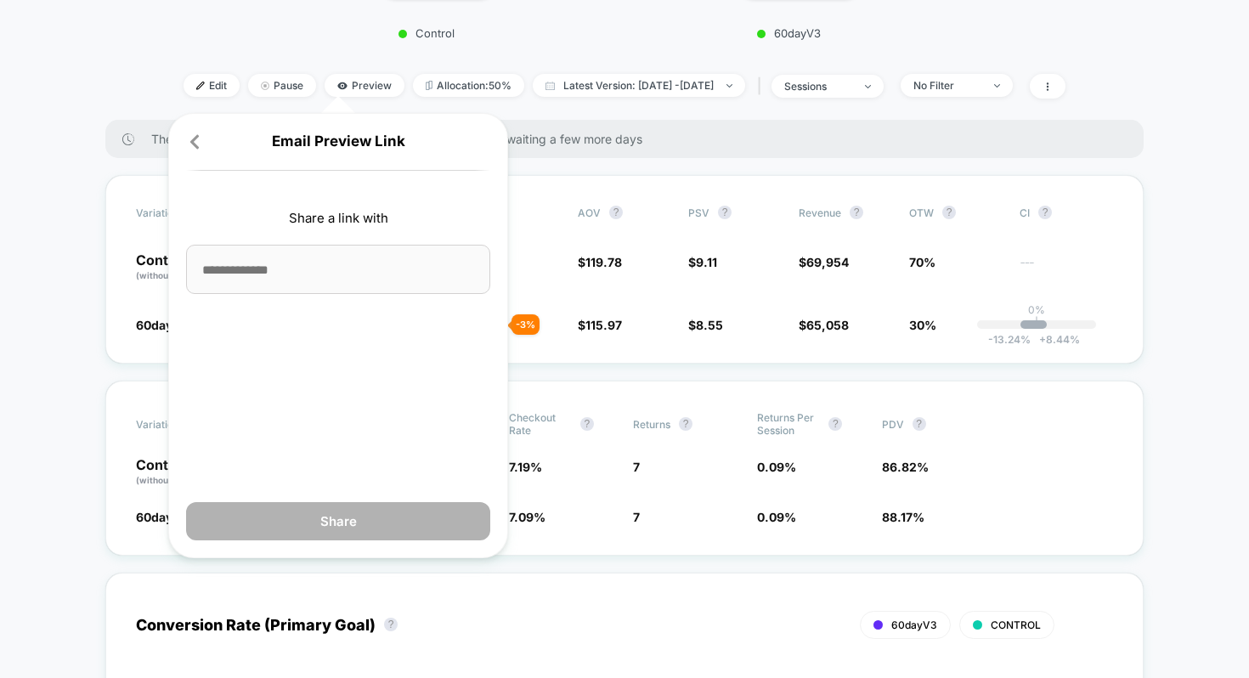
click at [379, 253] on input at bounding box center [338, 269] width 304 height 49
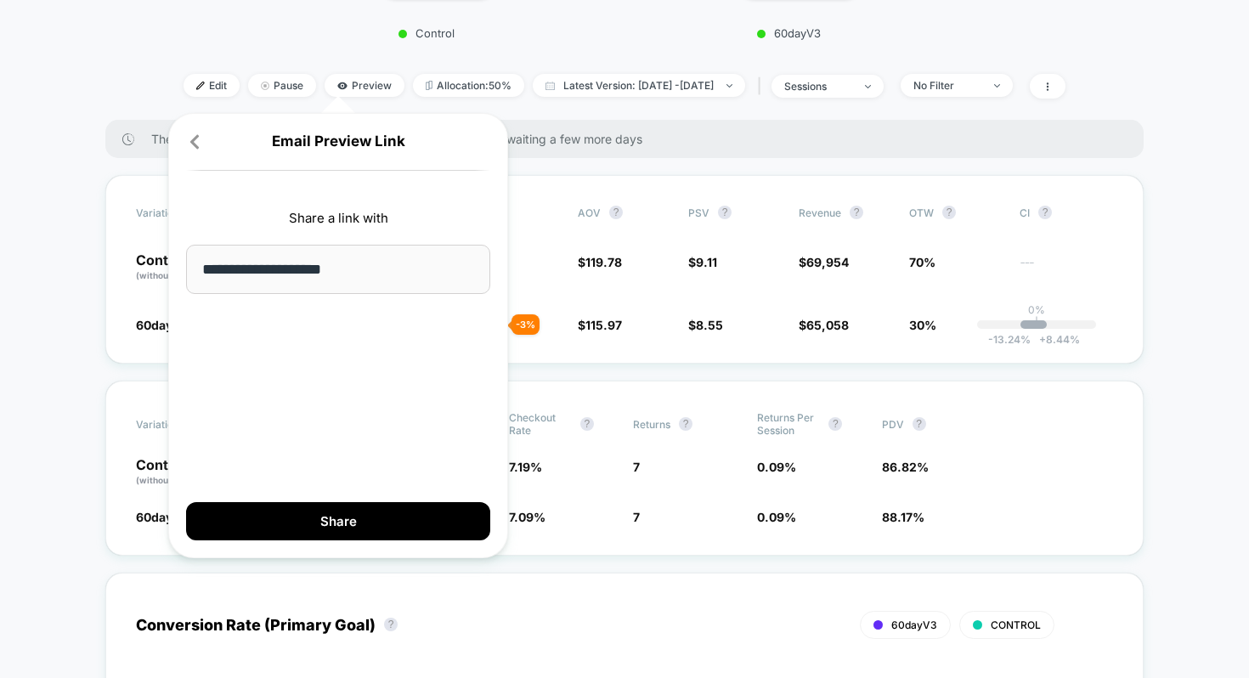
type input "**********"
click at [376, 353] on div "**********" at bounding box center [338, 335] width 340 height 445
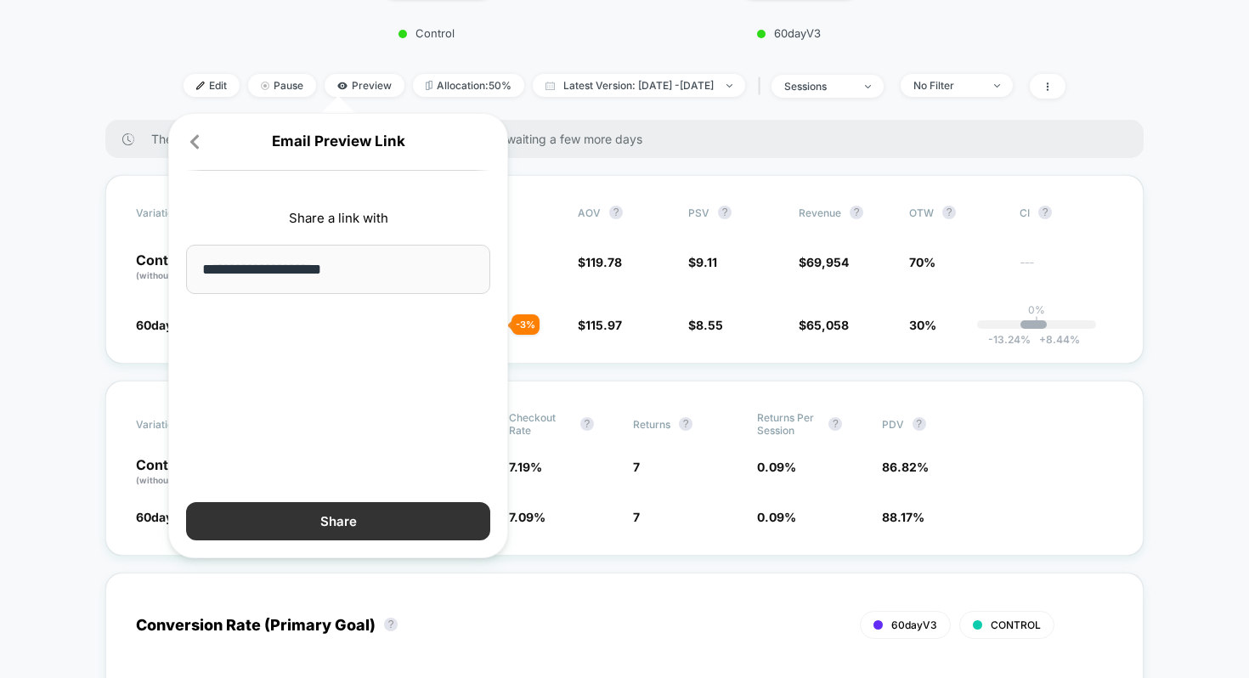
click at [350, 505] on button "Share" at bounding box center [338, 521] width 304 height 38
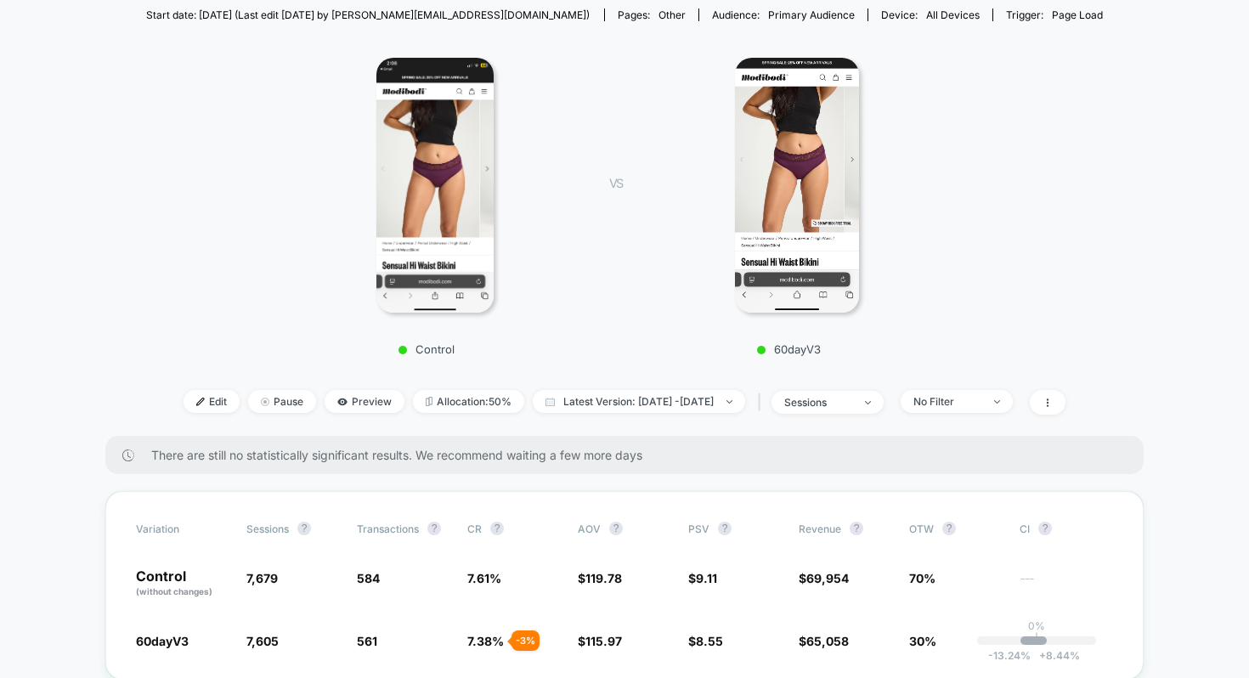
scroll to position [202, 0]
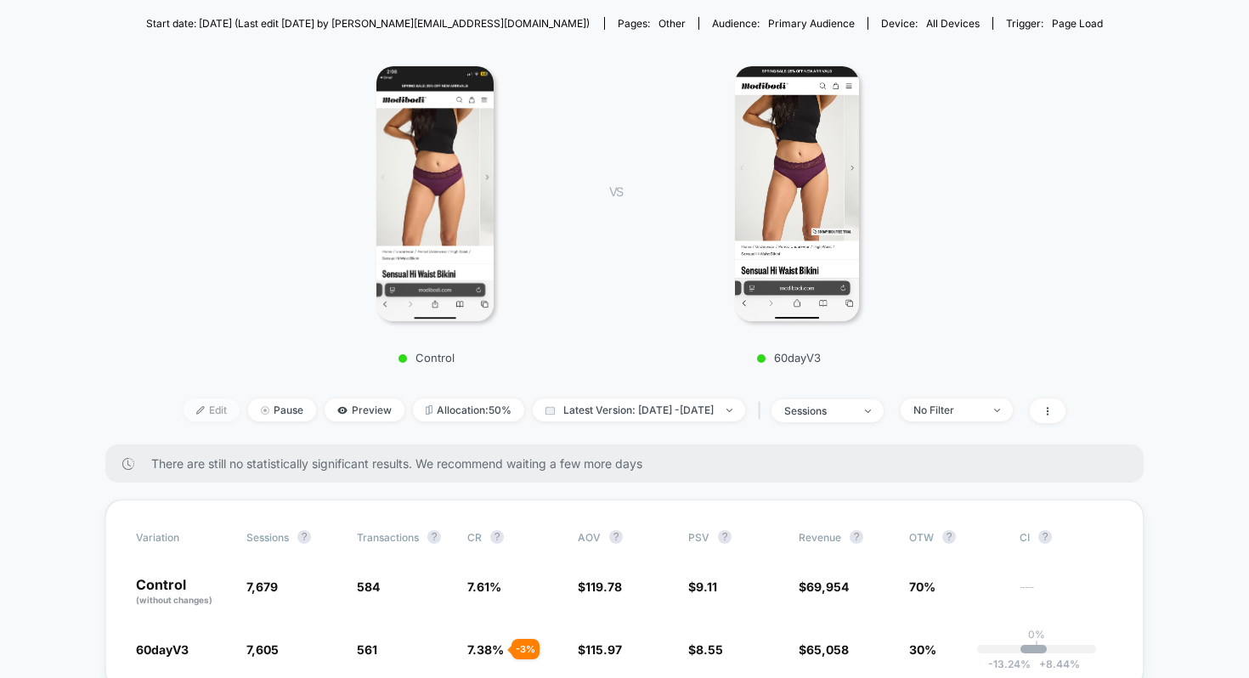
click at [201, 402] on span "Edit" at bounding box center [211, 409] width 56 height 23
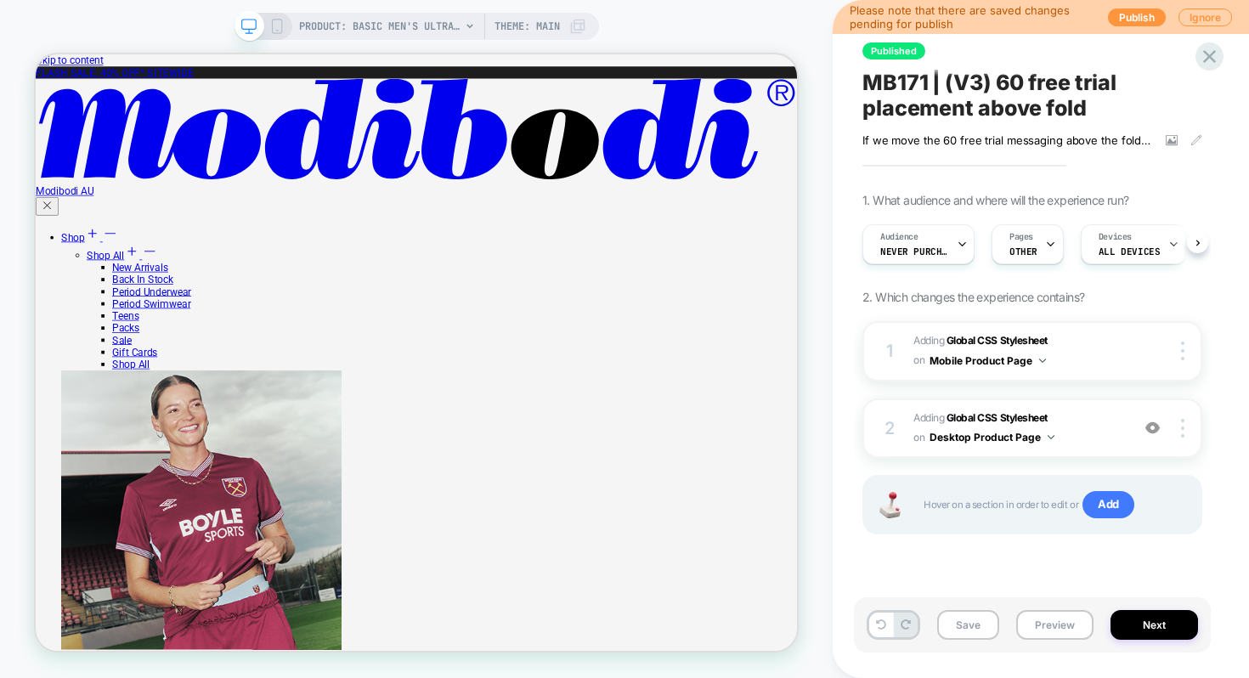
scroll to position [0, 1]
click at [973, 337] on b "Global CSS Stylesheet" at bounding box center [996, 340] width 101 height 13
click at [978, 340] on b "Global CSS Stylesheet" at bounding box center [996, 340] width 101 height 13
click at [281, 26] on icon at bounding box center [276, 26] width 15 height 15
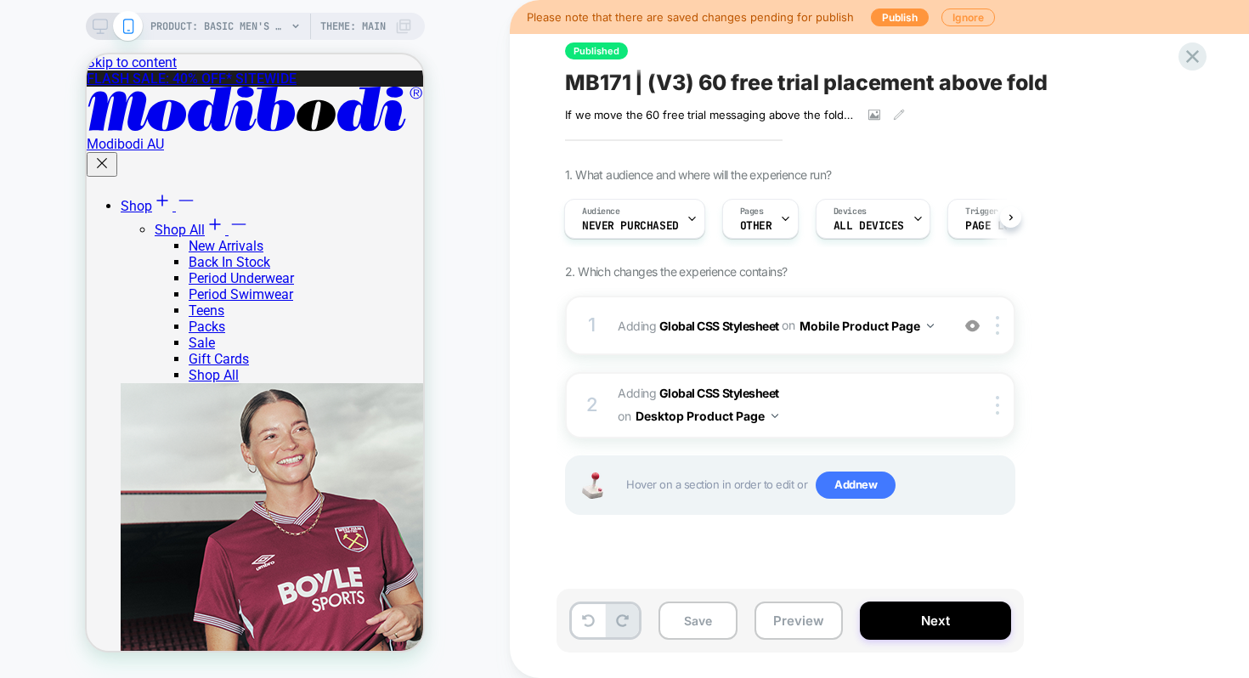
click at [867, 162] on div "Published MB171 | (V3) 60 free trial placement above fold If we move the 60 fre…" at bounding box center [874, 339] width 637 height 644
click at [816, 623] on button "Preview" at bounding box center [798, 620] width 88 height 38
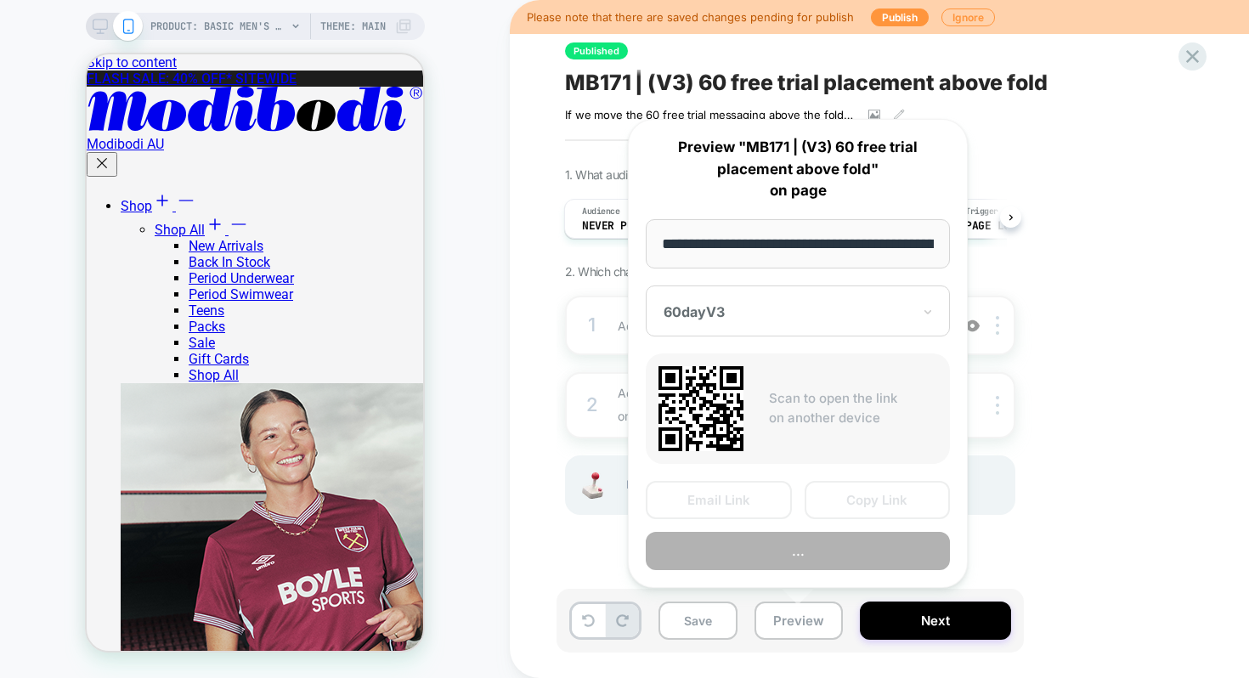
scroll to position [0, 380]
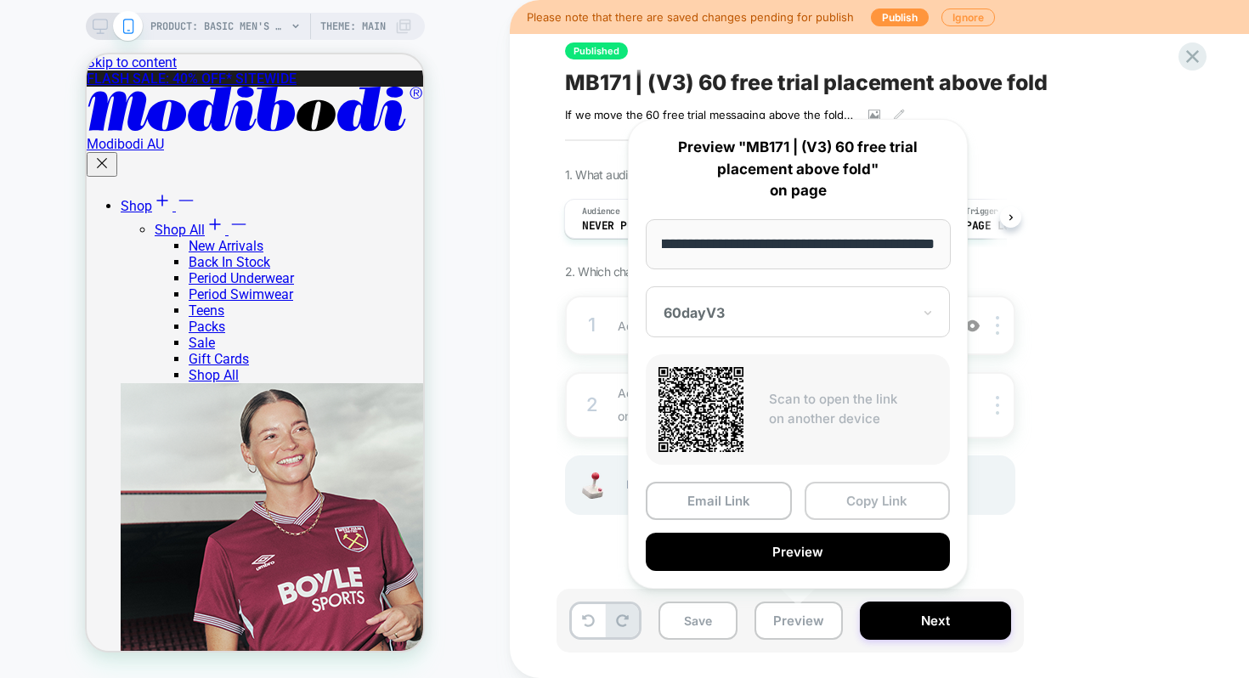
click at [848, 499] on button "Copy Link" at bounding box center [877, 501] width 146 height 38
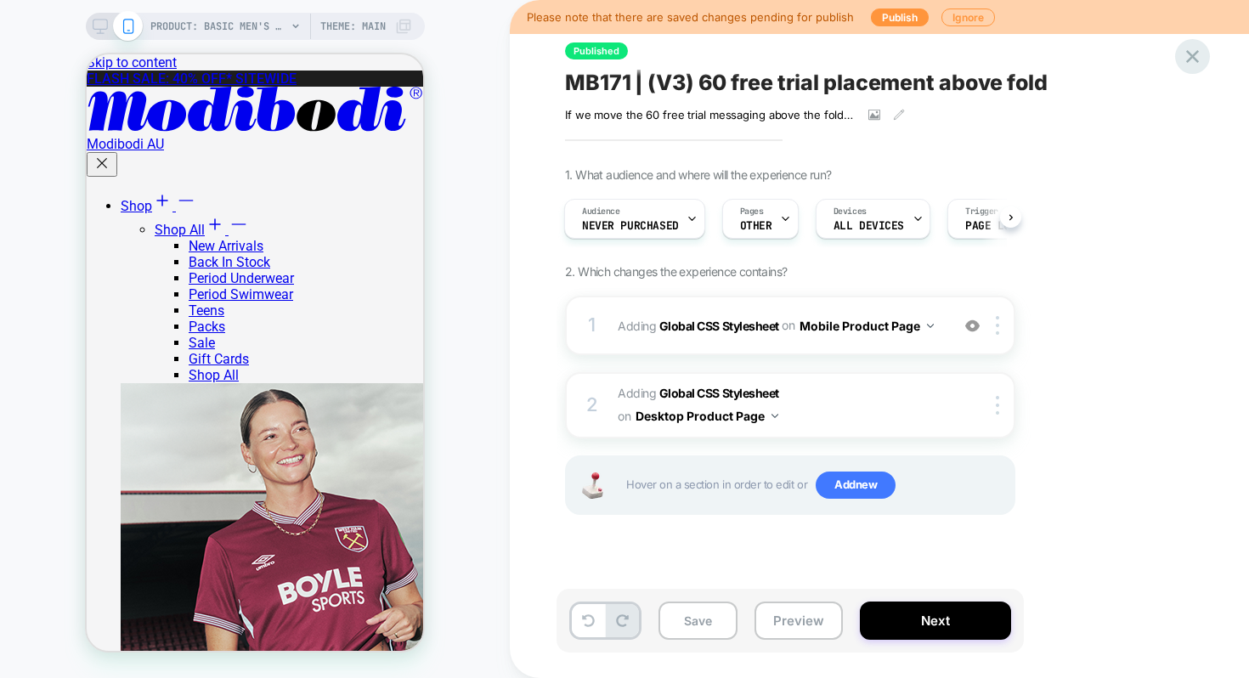
click at [1188, 68] on div at bounding box center [1192, 56] width 35 height 35
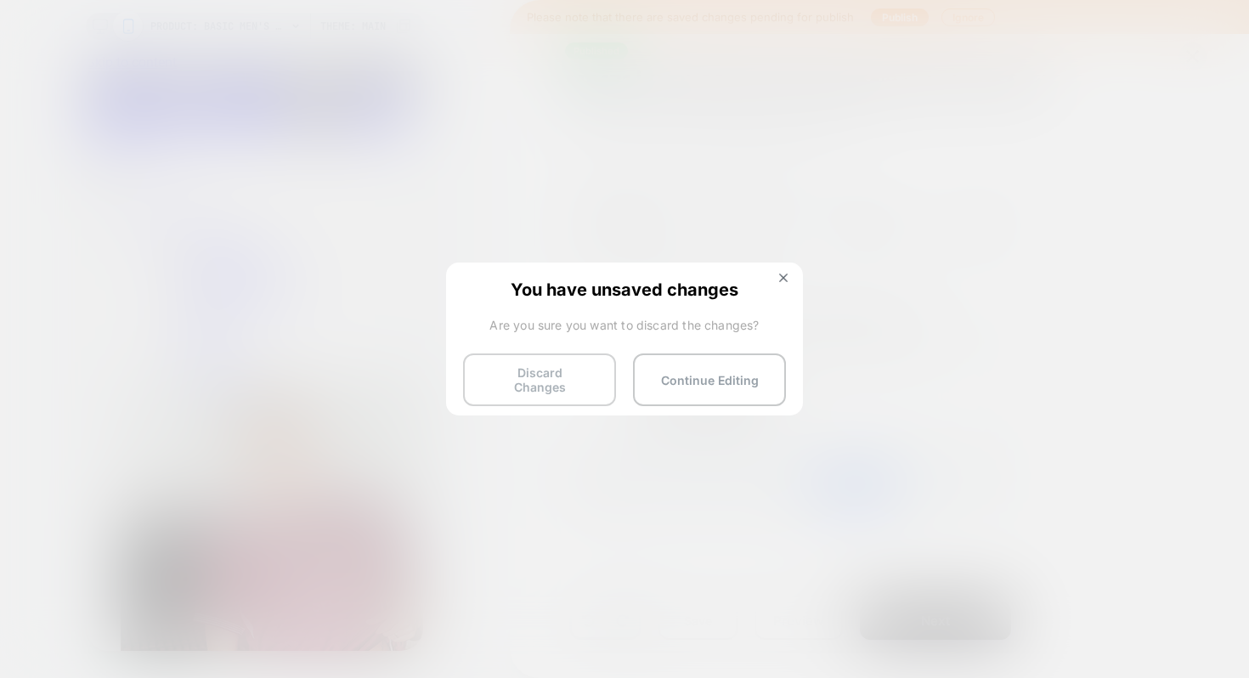
click at [511, 367] on button "Discard Changes" at bounding box center [539, 379] width 153 height 53
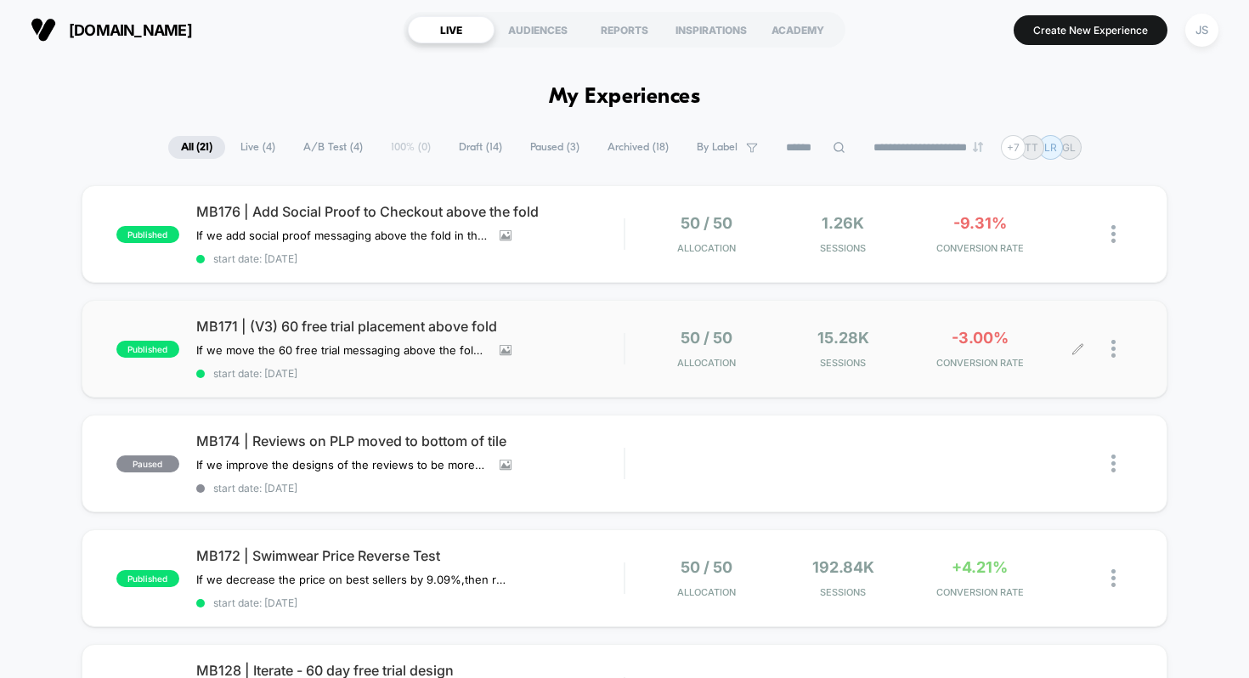
click at [1115, 347] on div at bounding box center [1121, 349] width 21 height 40
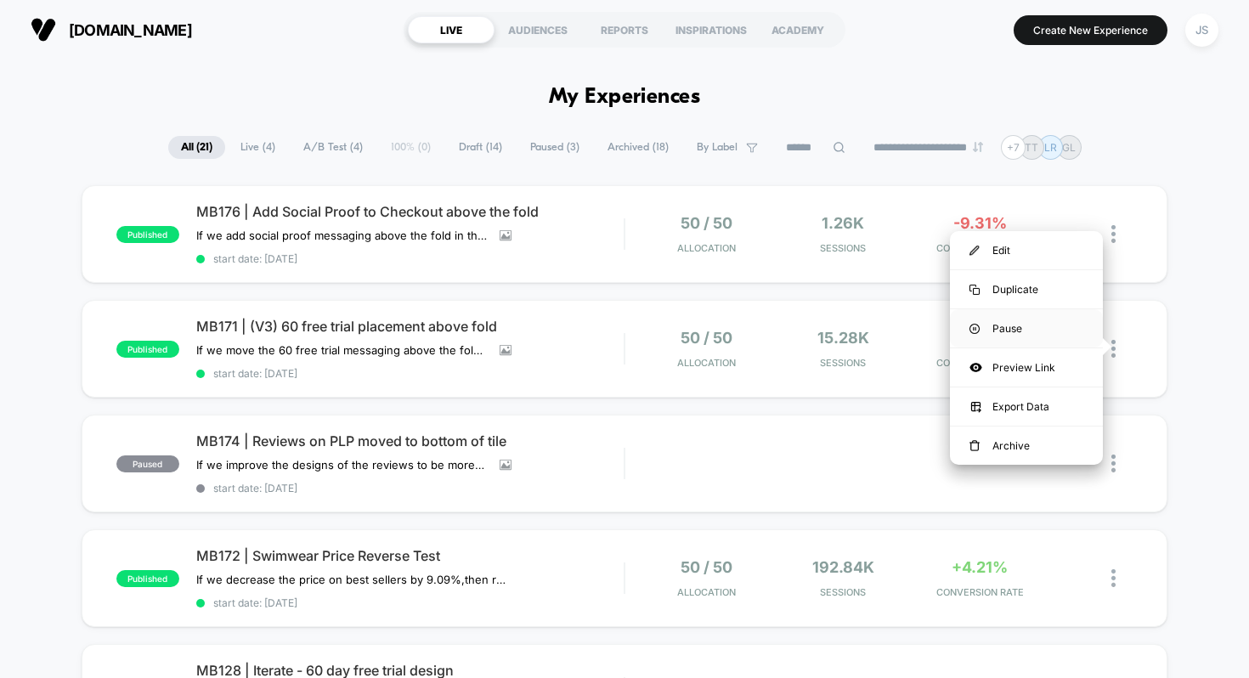
click at [1012, 332] on div "Pause" at bounding box center [1026, 328] width 153 height 38
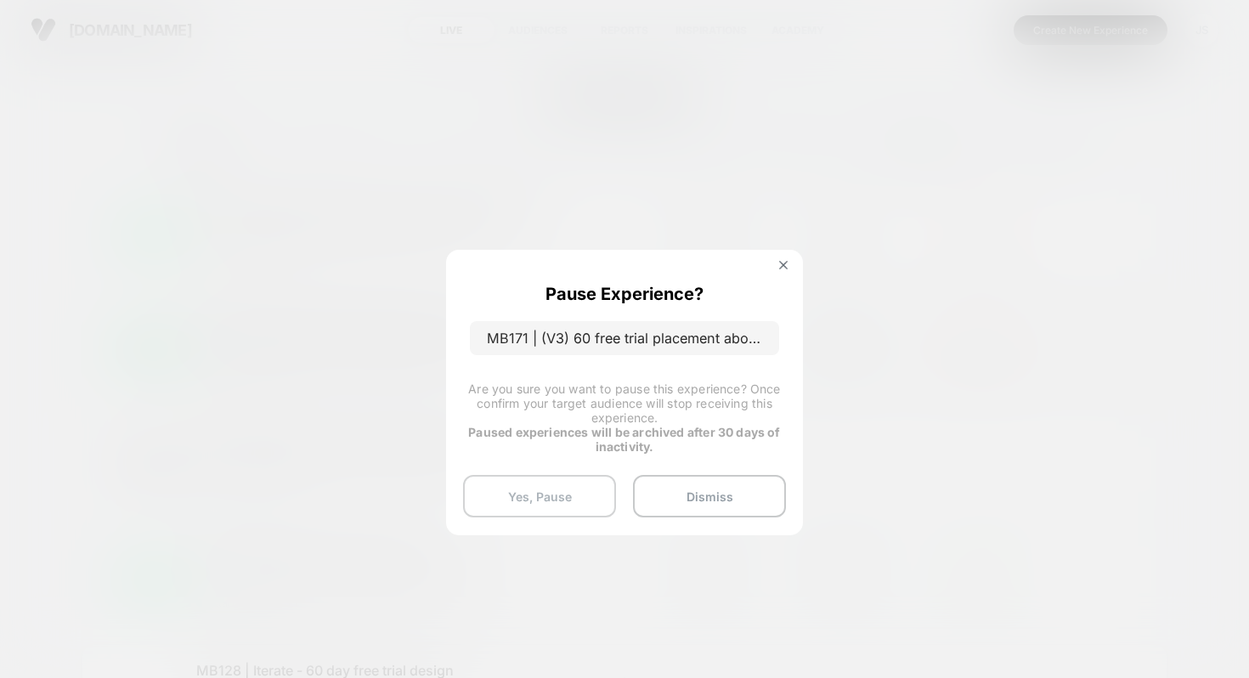
click at [569, 500] on button "Yes, Pause" at bounding box center [539, 496] width 153 height 42
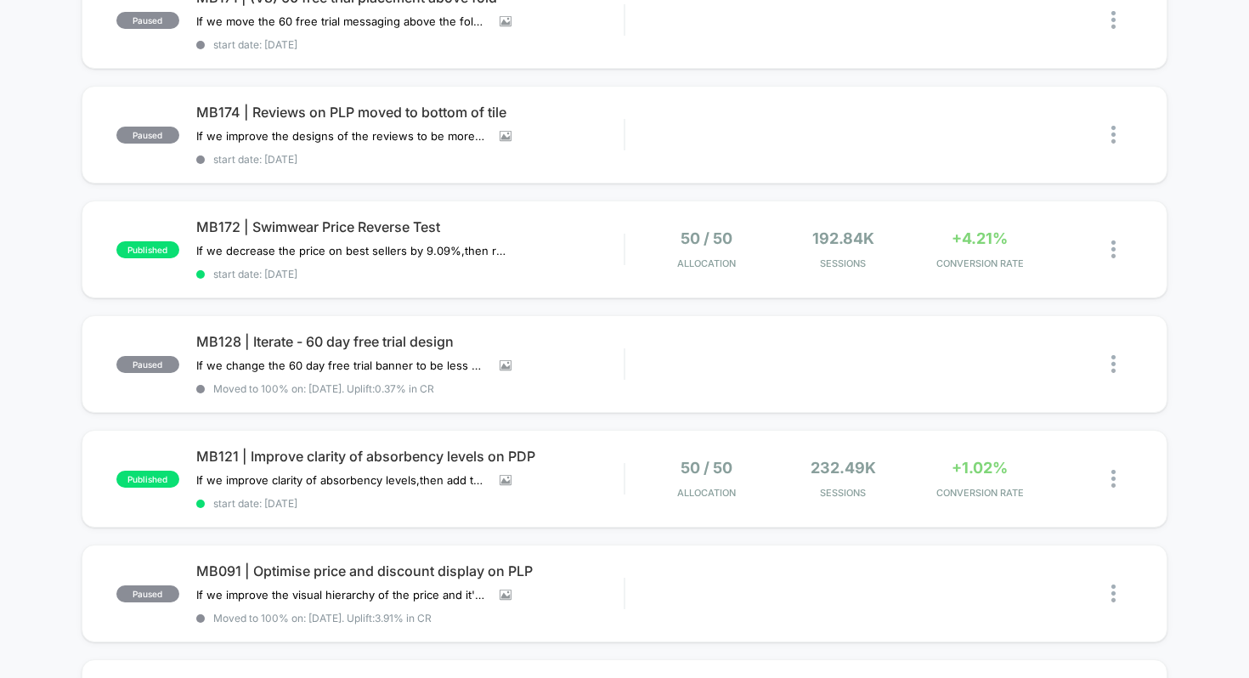
scroll to position [330, 0]
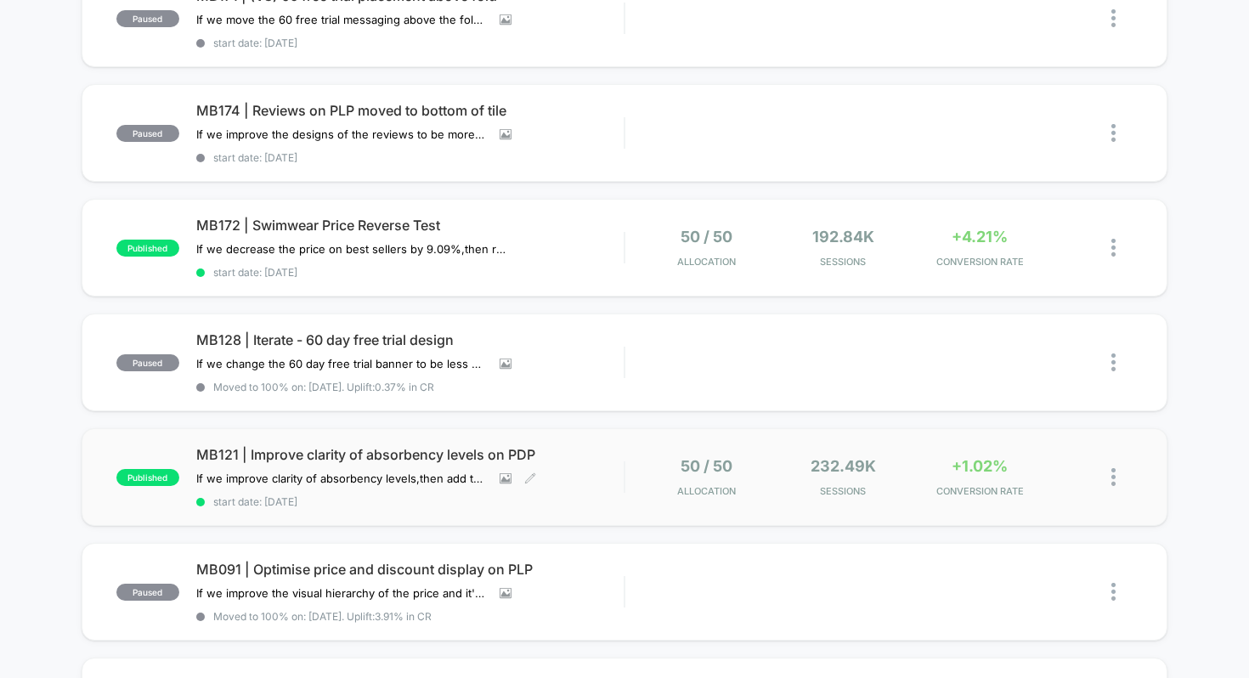
click at [294, 452] on span "MB121 | Improve clarity of absorbency levels on PDP" at bounding box center [410, 454] width 428 height 17
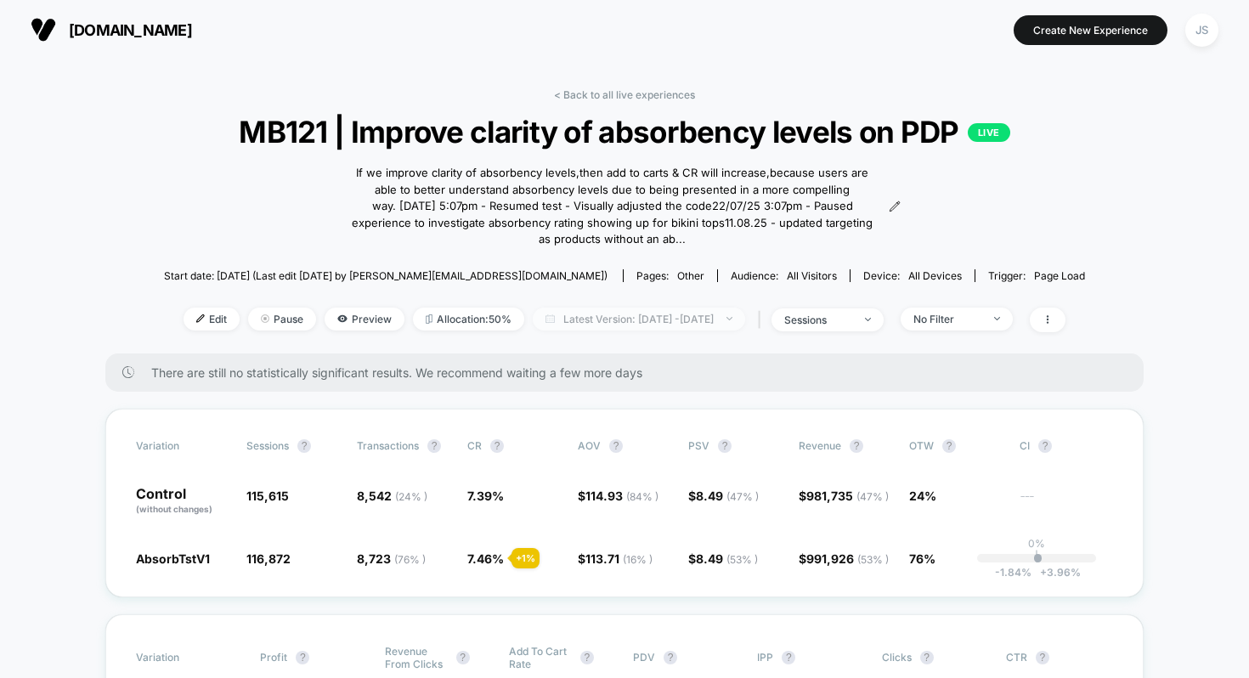
click at [587, 322] on span "Latest Version: [DATE] - [DATE]" at bounding box center [639, 319] width 212 height 23
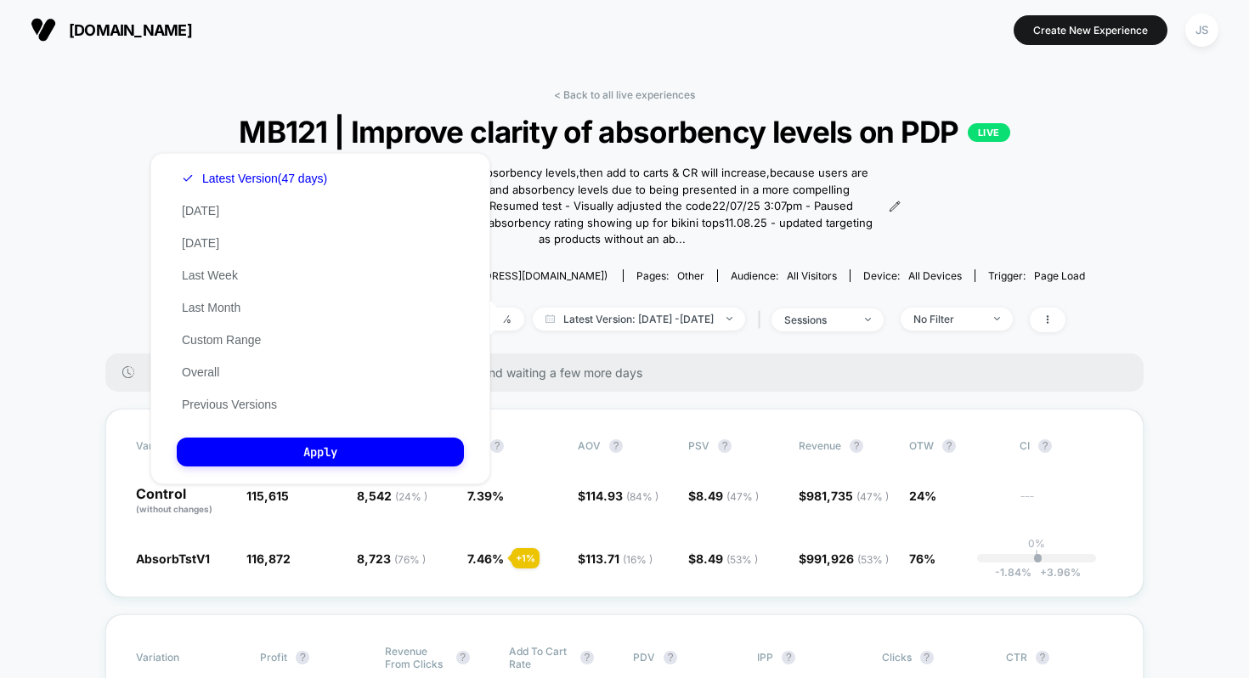
click at [629, 338] on div "< Back to all live experiences MB121 | Improve clarity of absorbency levels on …" at bounding box center [624, 220] width 921 height 265
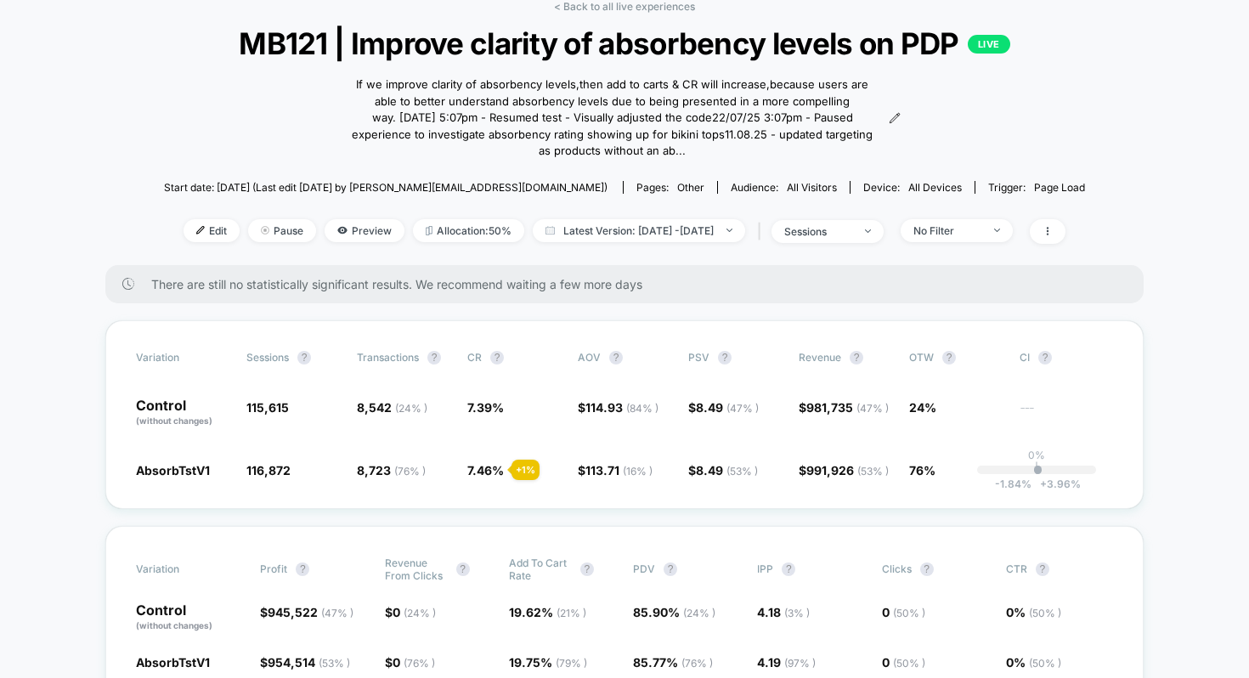
scroll to position [36, 0]
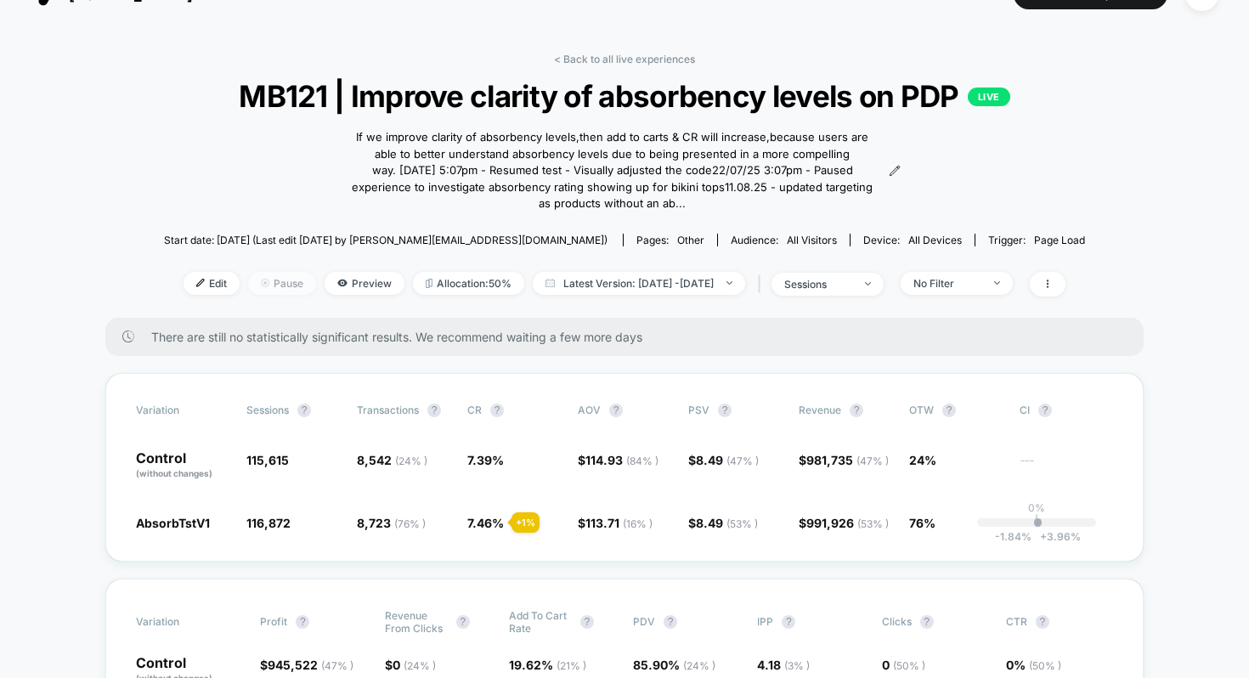
click at [248, 290] on span "Pause" at bounding box center [282, 283] width 68 height 23
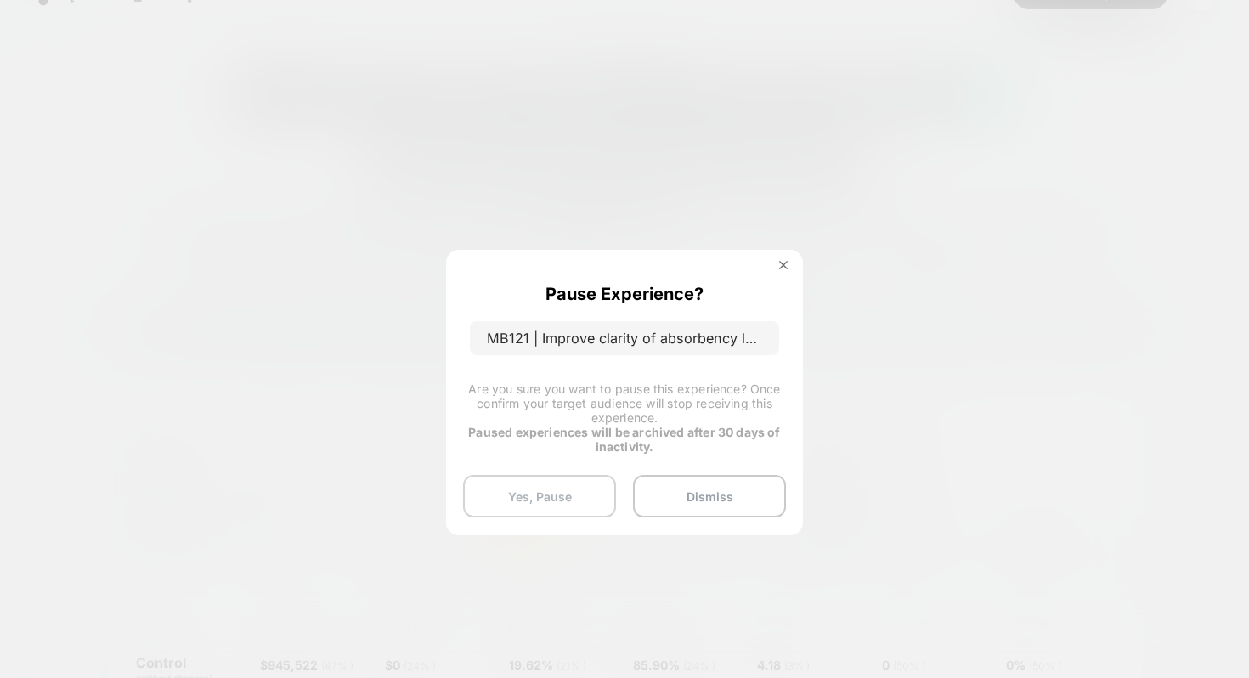
click at [539, 491] on button "Yes, Pause" at bounding box center [539, 496] width 153 height 42
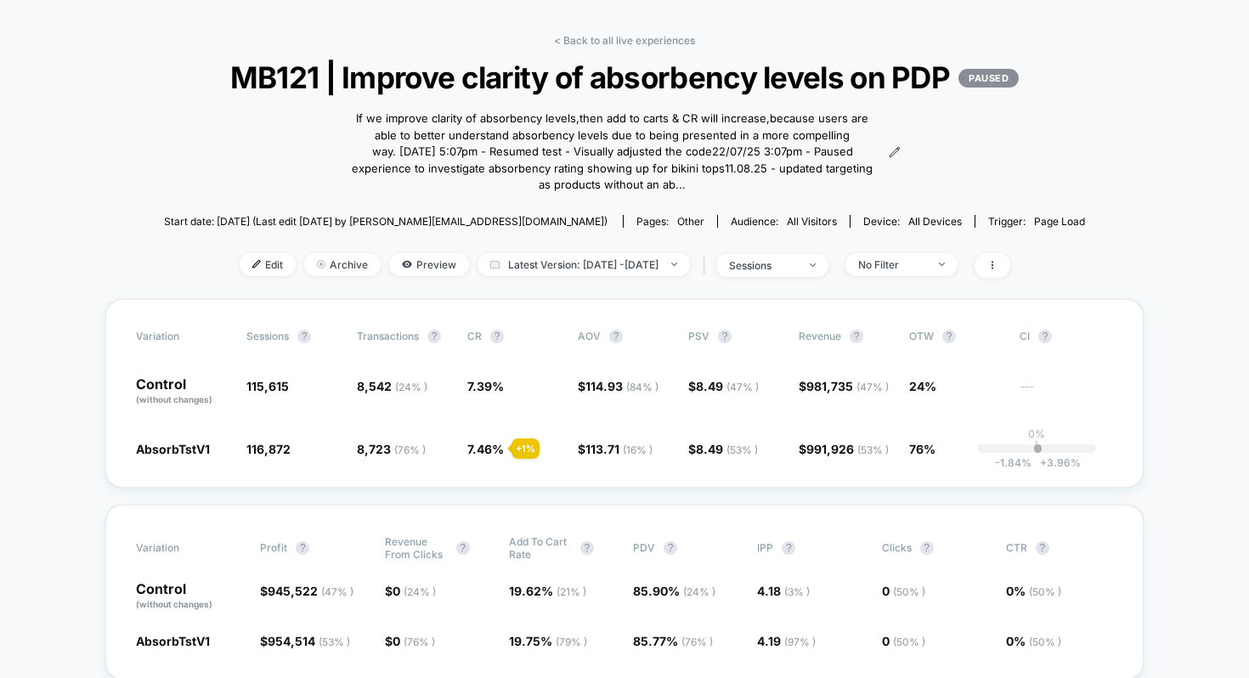
scroll to position [156, 0]
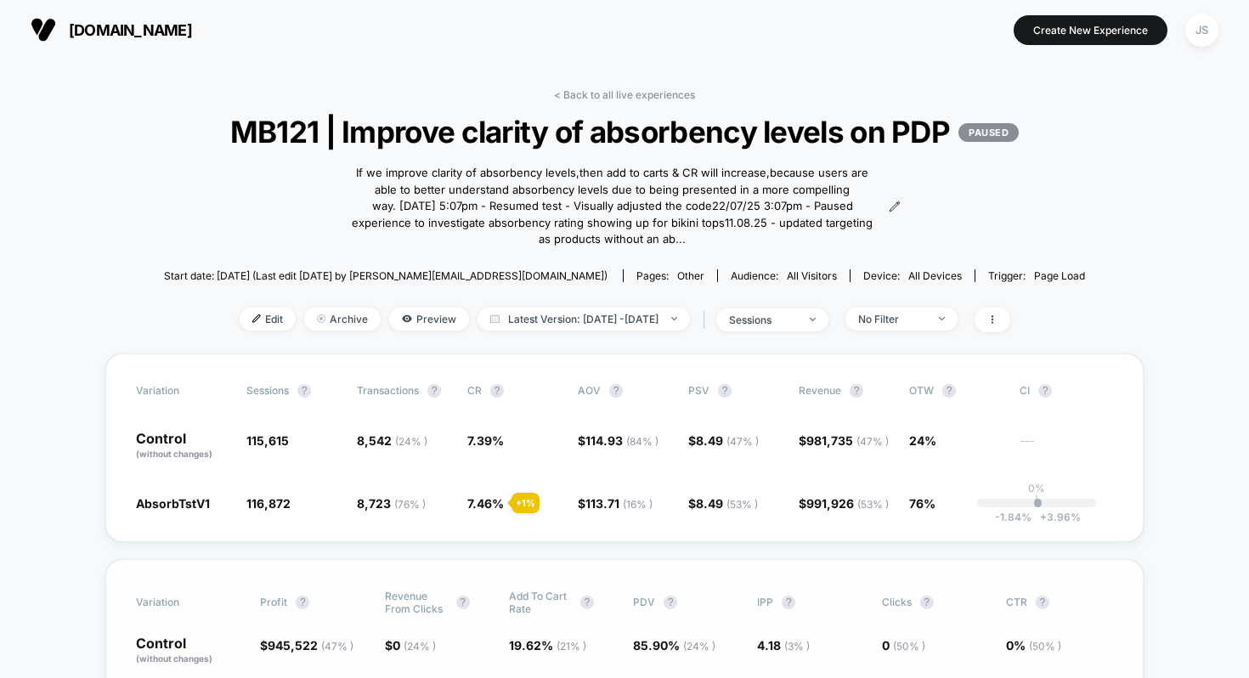
scroll to position [156, 0]
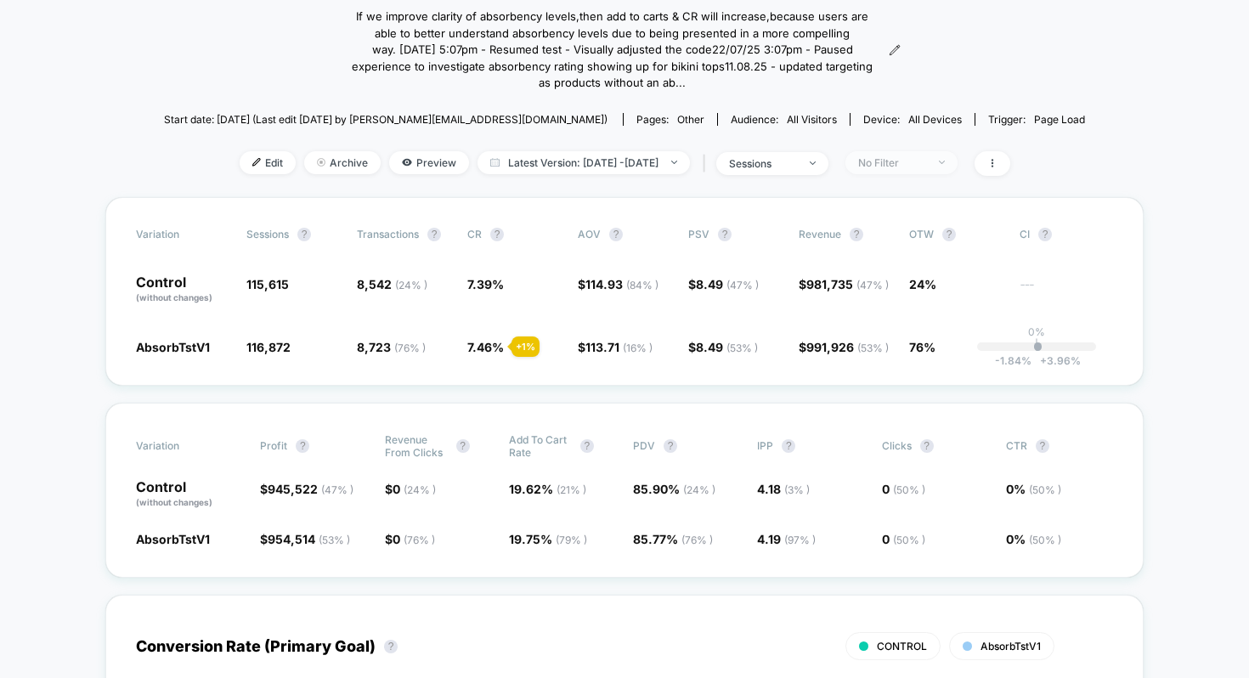
click at [900, 174] on span "No Filter" at bounding box center [901, 162] width 112 height 23
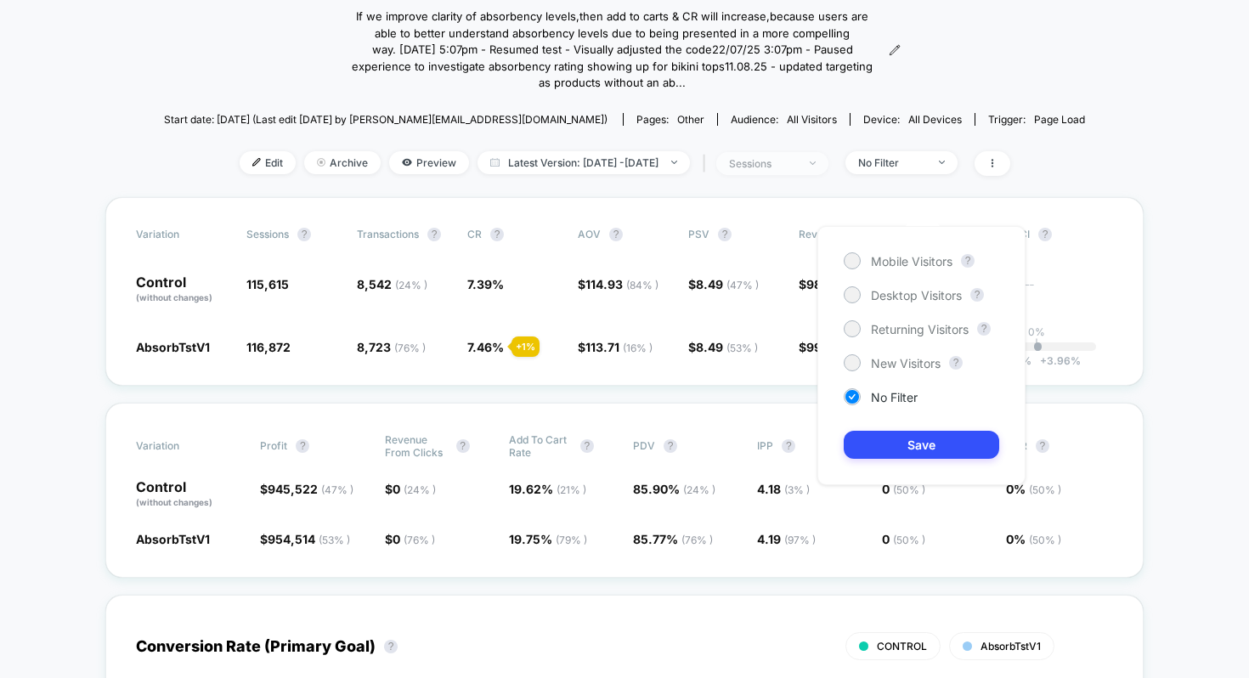
click at [828, 175] on span "sessions" at bounding box center [772, 163] width 112 height 23
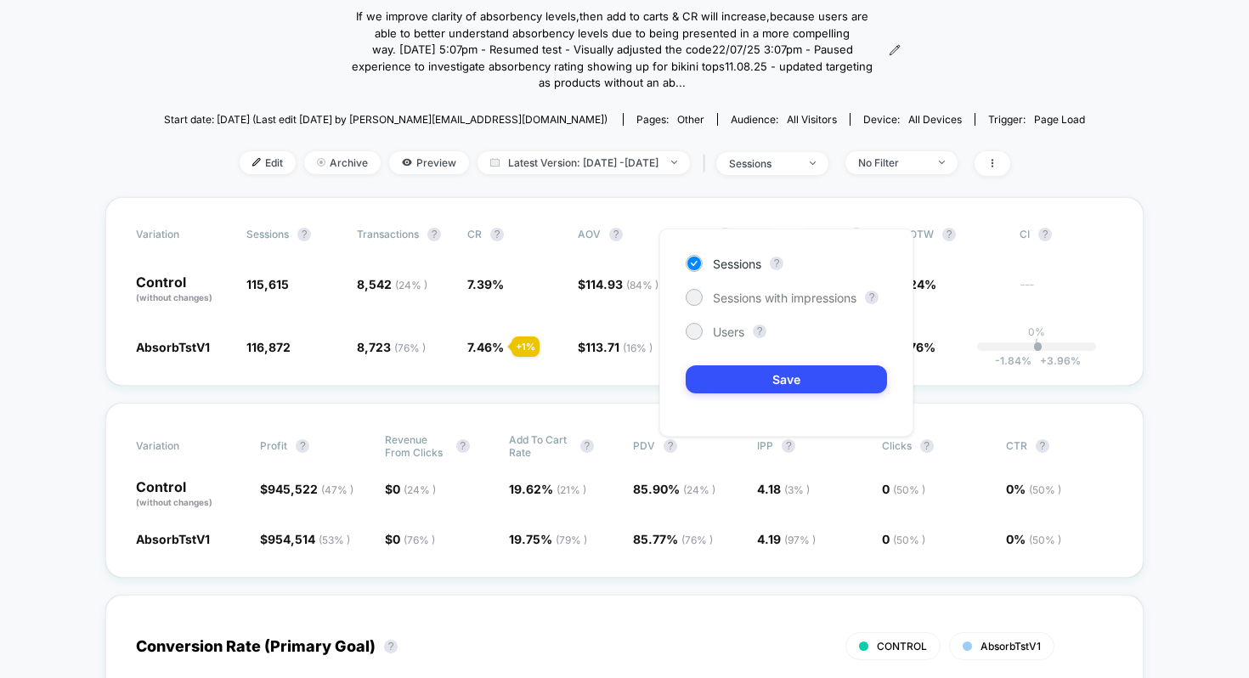
click at [754, 285] on div "Sessions ? Sessions with impressions ? Users ? Save" at bounding box center [786, 333] width 254 height 208
click at [753, 299] on span "Sessions with impressions" at bounding box center [785, 298] width 144 height 14
click at [752, 374] on button "Save" at bounding box center [786, 379] width 201 height 28
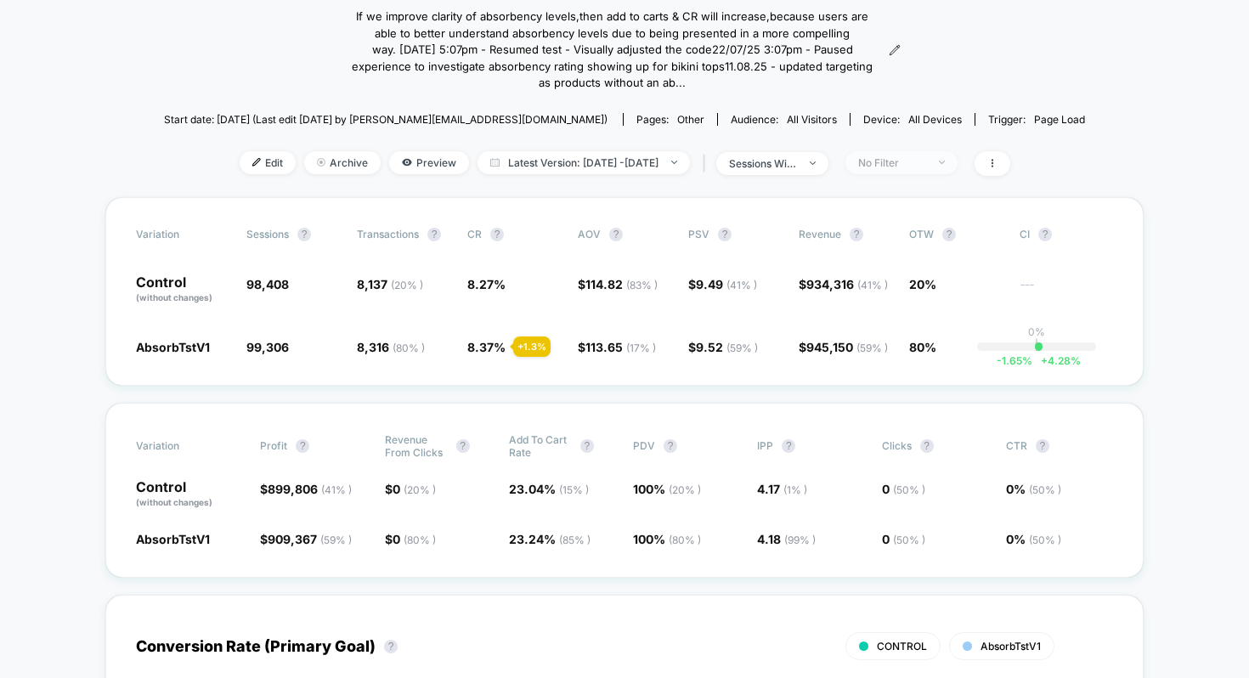
click at [918, 169] on div "No Filter" at bounding box center [892, 162] width 68 height 13
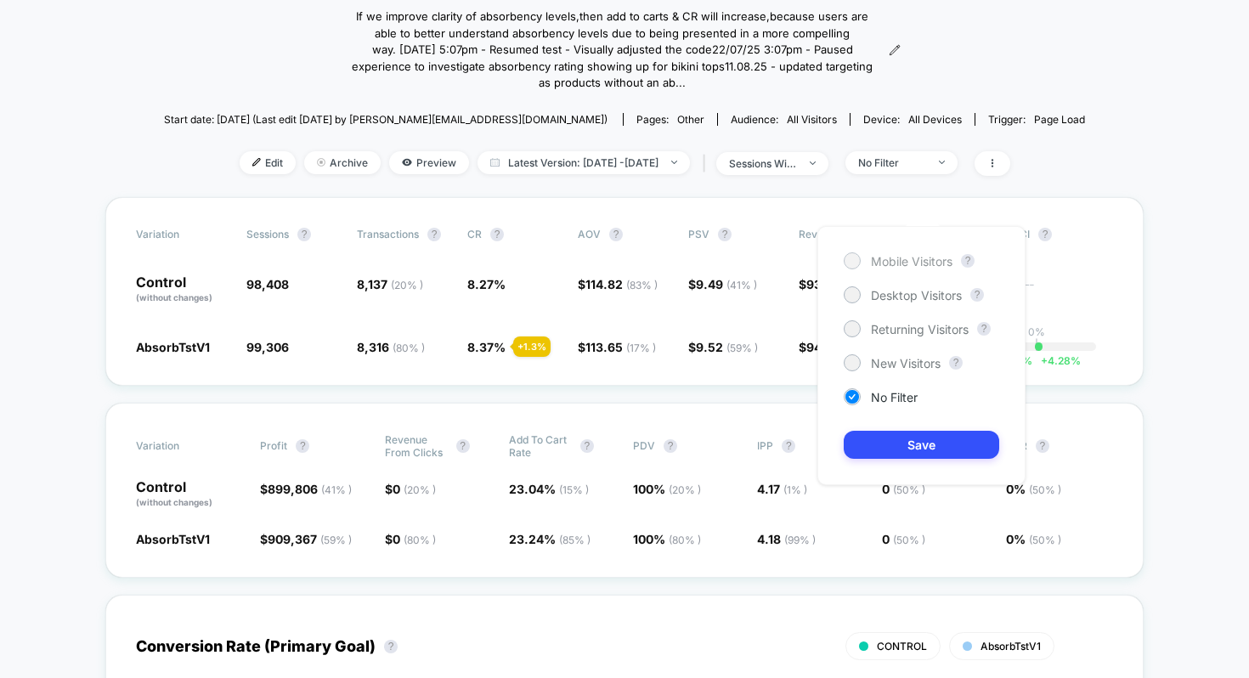
click at [913, 268] on div "Mobile Visitors" at bounding box center [898, 260] width 109 height 17
click at [883, 440] on button "Save" at bounding box center [921, 445] width 155 height 28
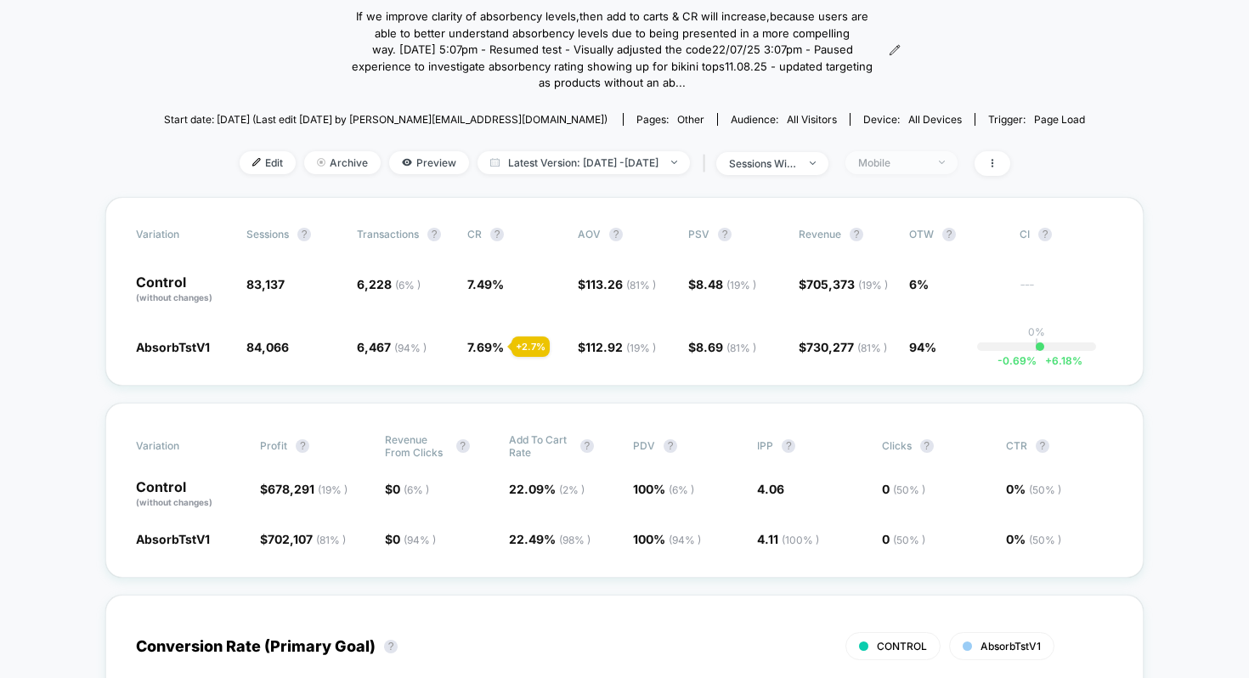
click at [926, 169] on div "Mobile" at bounding box center [892, 162] width 68 height 13
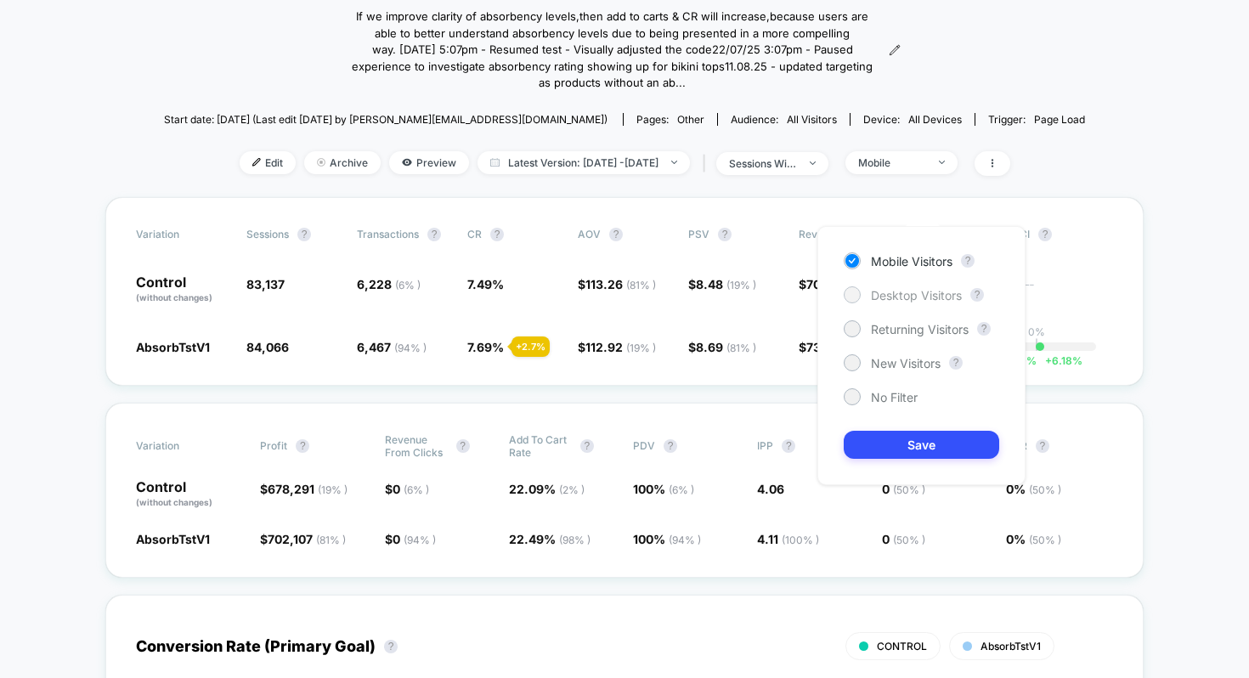
click at [908, 295] on span "Desktop Visitors" at bounding box center [916, 295] width 91 height 14
click at [900, 437] on button "Save" at bounding box center [921, 445] width 155 height 28
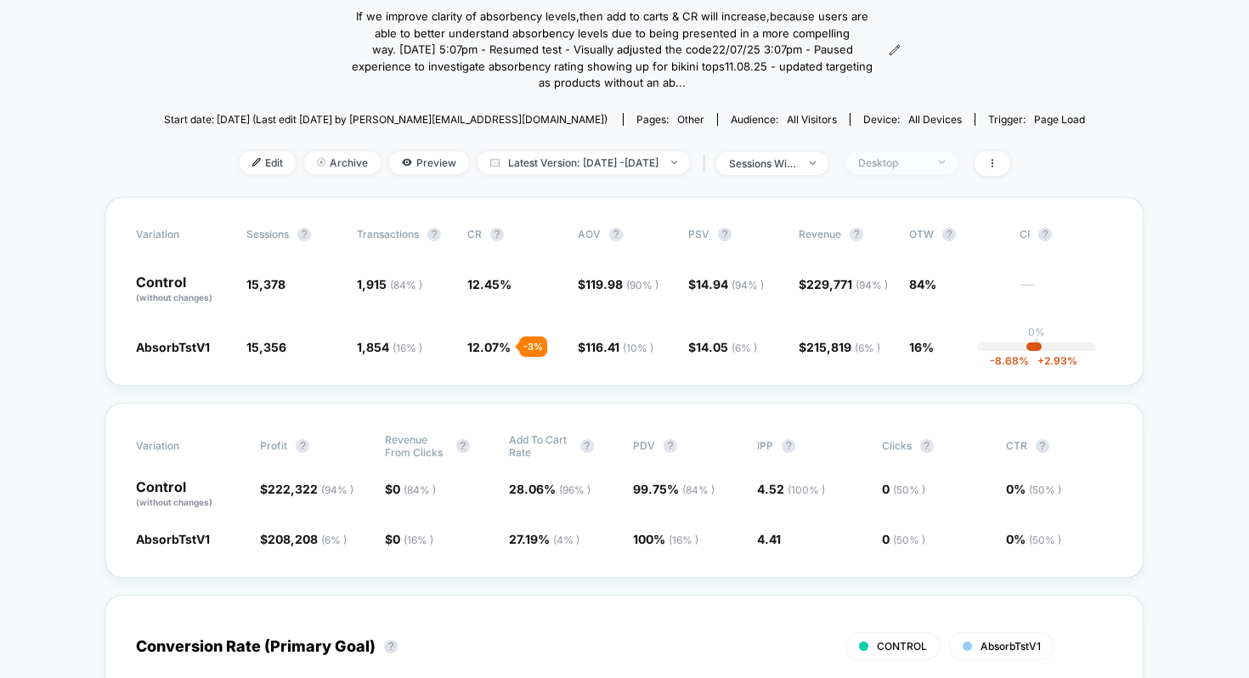
click at [929, 174] on span "Desktop" at bounding box center [901, 162] width 112 height 23
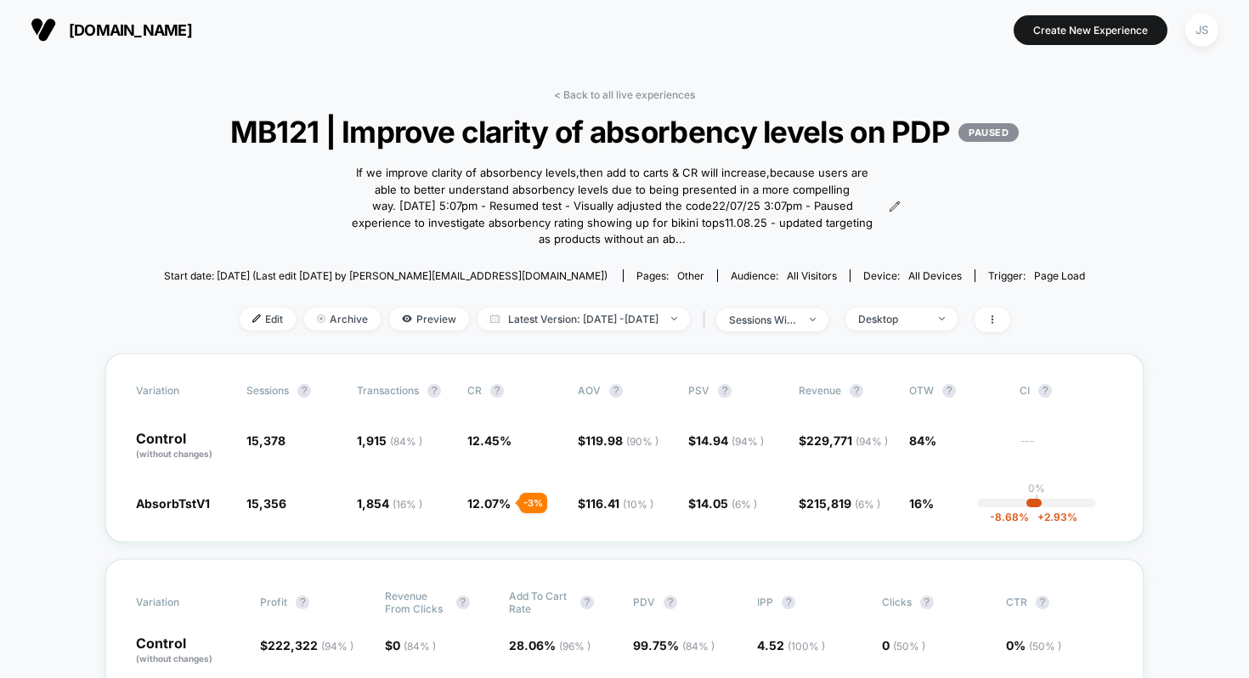
click at [674, 104] on div "< Back to all live experiences MB121 | Improve clarity of absorbency levels on …" at bounding box center [624, 220] width 921 height 265
click at [674, 99] on link "< Back to all live experiences" at bounding box center [624, 94] width 141 height 13
